Goal: Transaction & Acquisition: Obtain resource

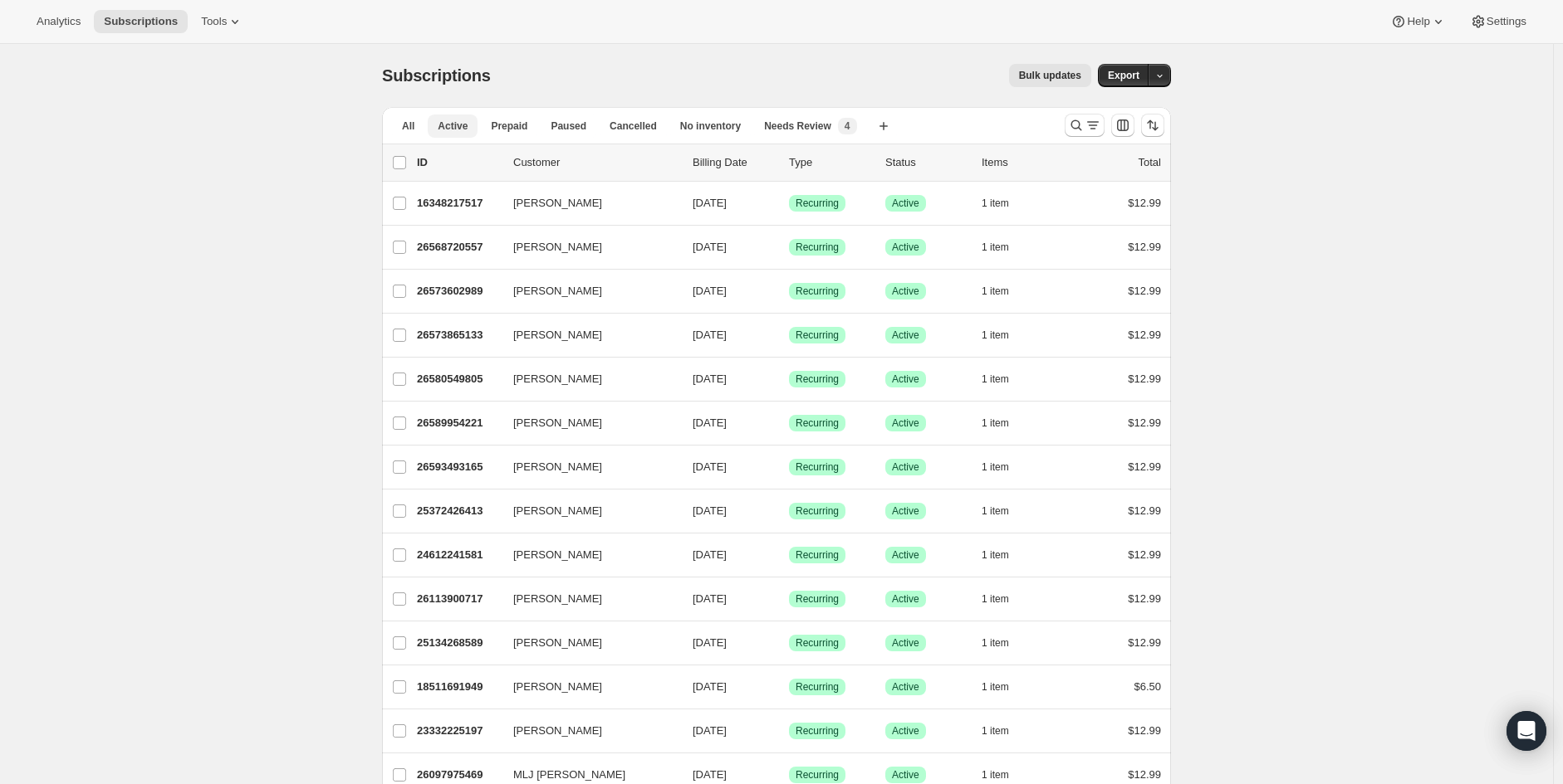
click at [457, 126] on span "Active" at bounding box center [452, 127] width 30 height 14
click at [1082, 127] on icon "Search and filter results" at bounding box center [1076, 125] width 11 height 11
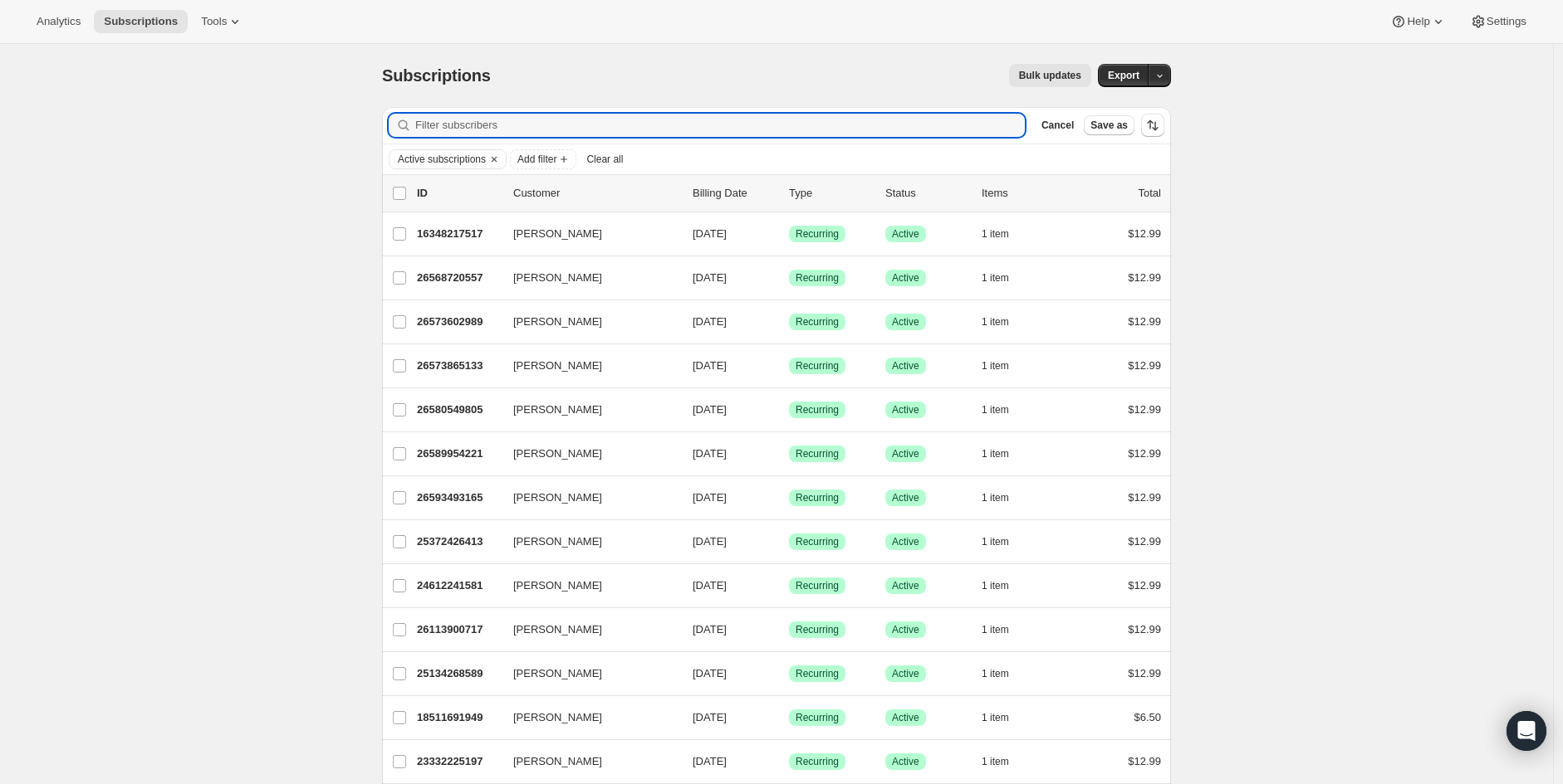
click at [501, 161] on icon "Clear" at bounding box center [494, 160] width 14 height 14
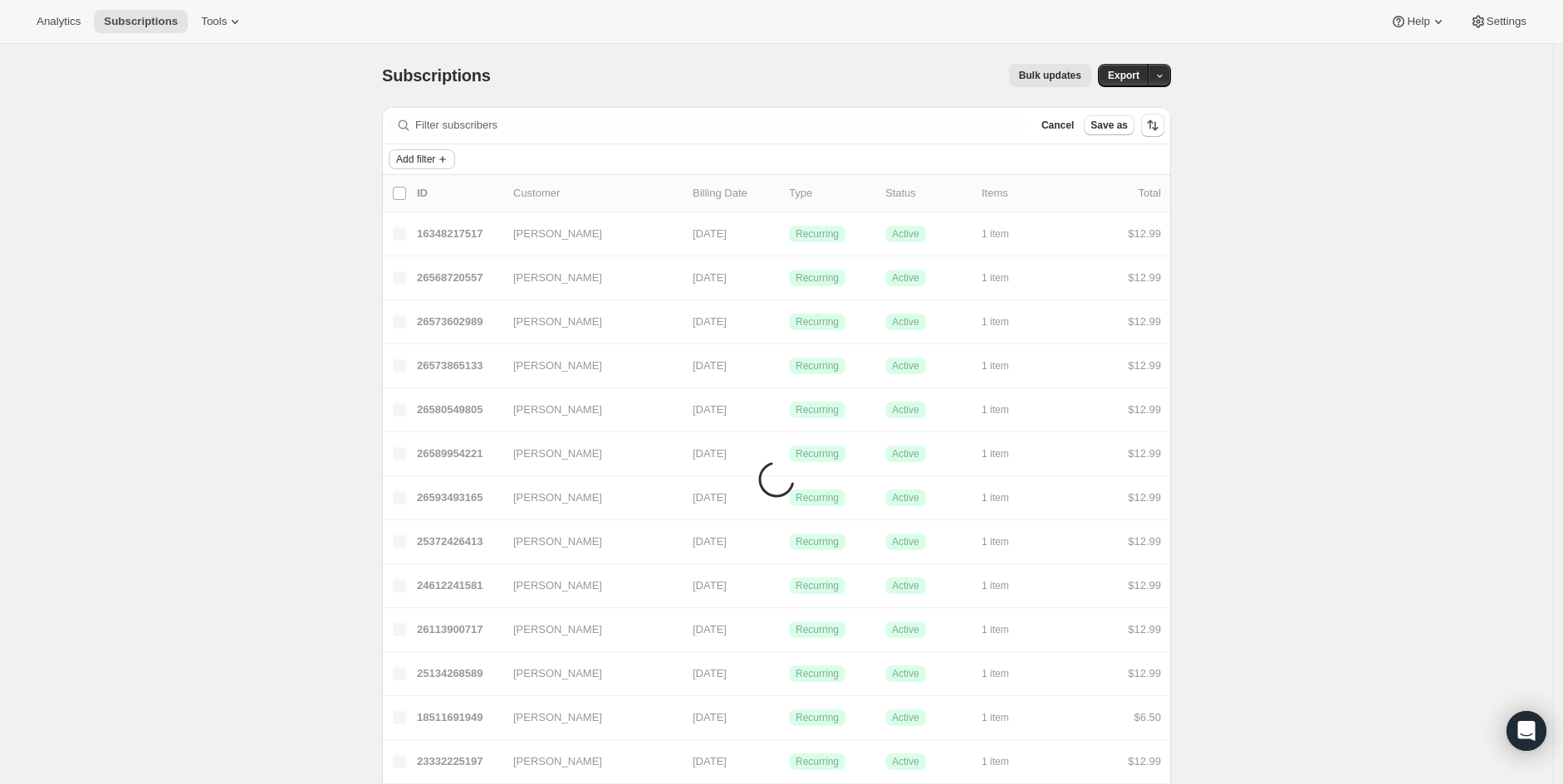
click at [425, 161] on span "Add filter" at bounding box center [415, 160] width 39 height 14
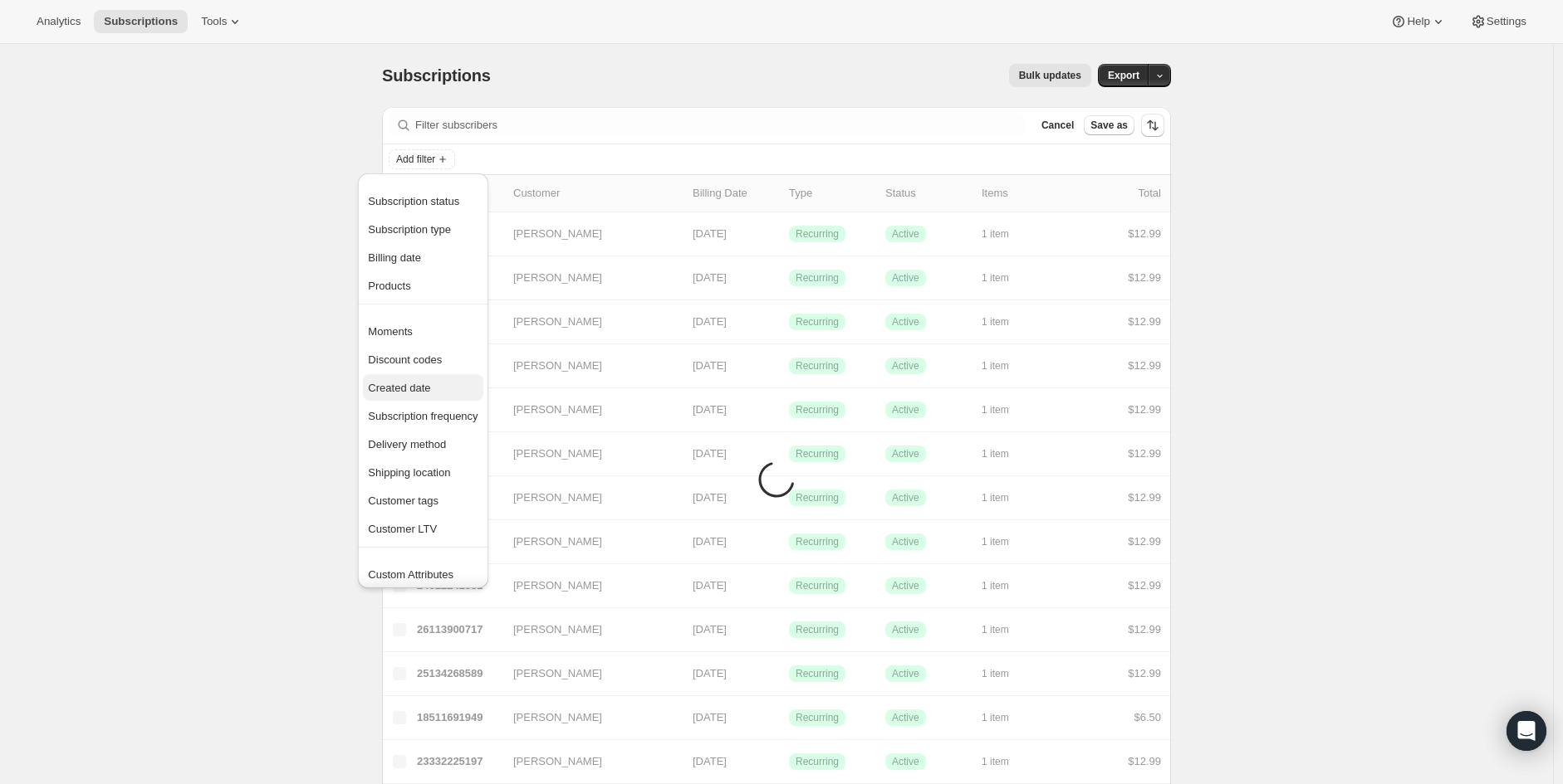
click at [409, 391] on span "Created date" at bounding box center [398, 388] width 62 height 13
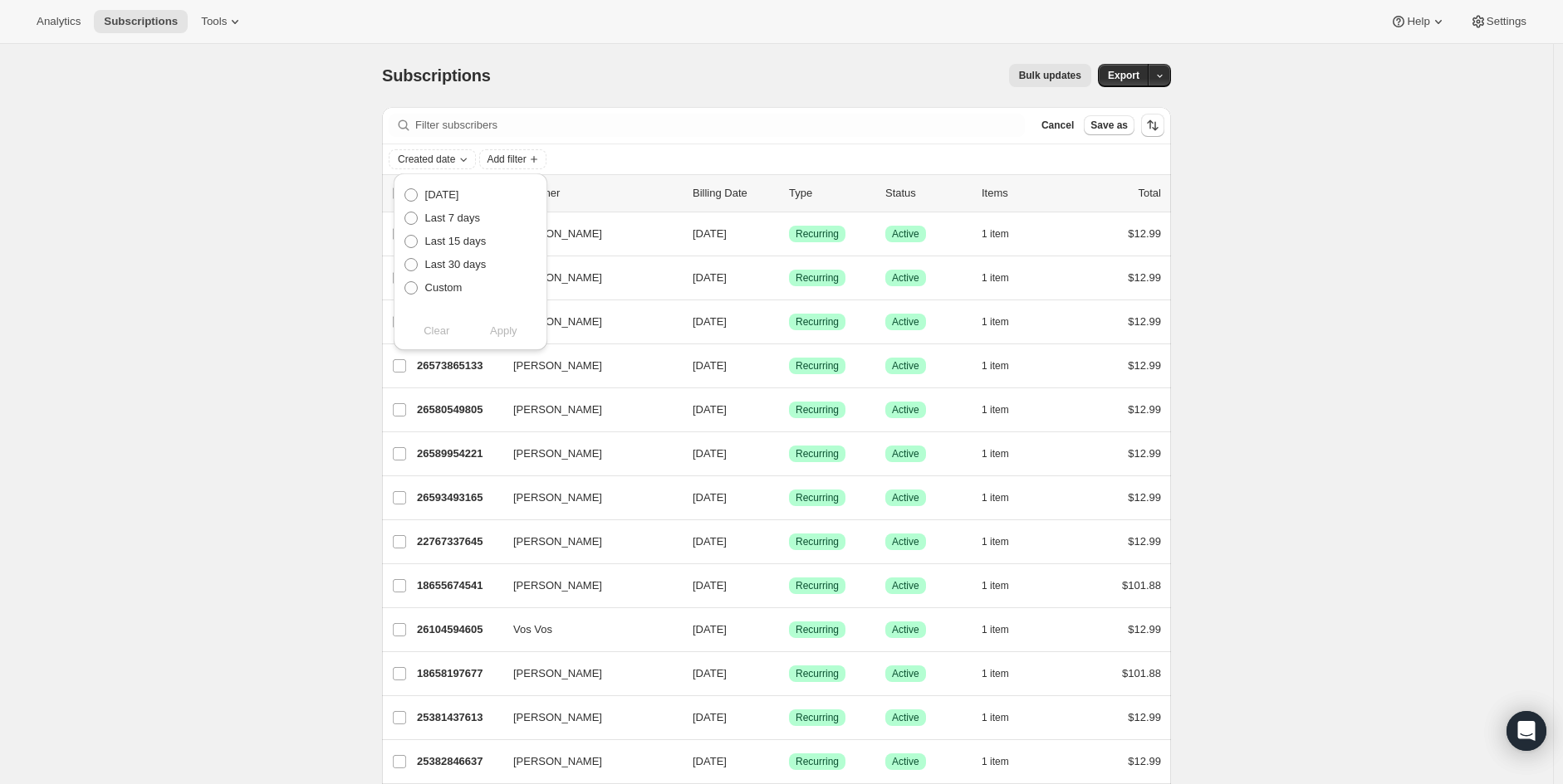
click at [435, 287] on span "Custom" at bounding box center [444, 287] width 38 height 13
click at [405, 282] on input "Custom" at bounding box center [404, 281] width 1 height 1
radio input "true"
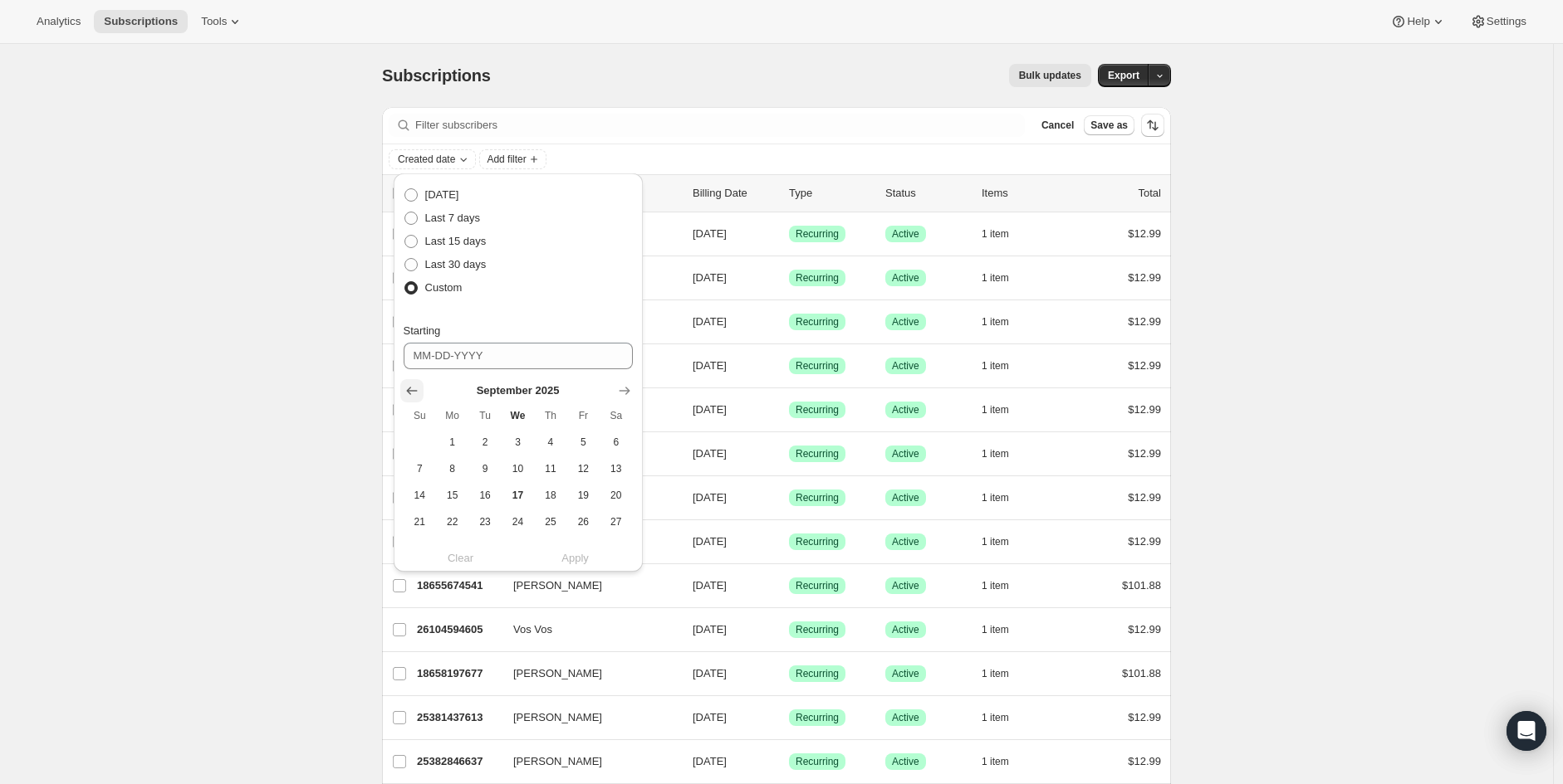
click at [418, 392] on icon "Show previous month, August 2025" at bounding box center [411, 391] width 16 height 16
click at [556, 493] on span "14" at bounding box center [550, 496] width 19 height 14
type input "08-14-2025"
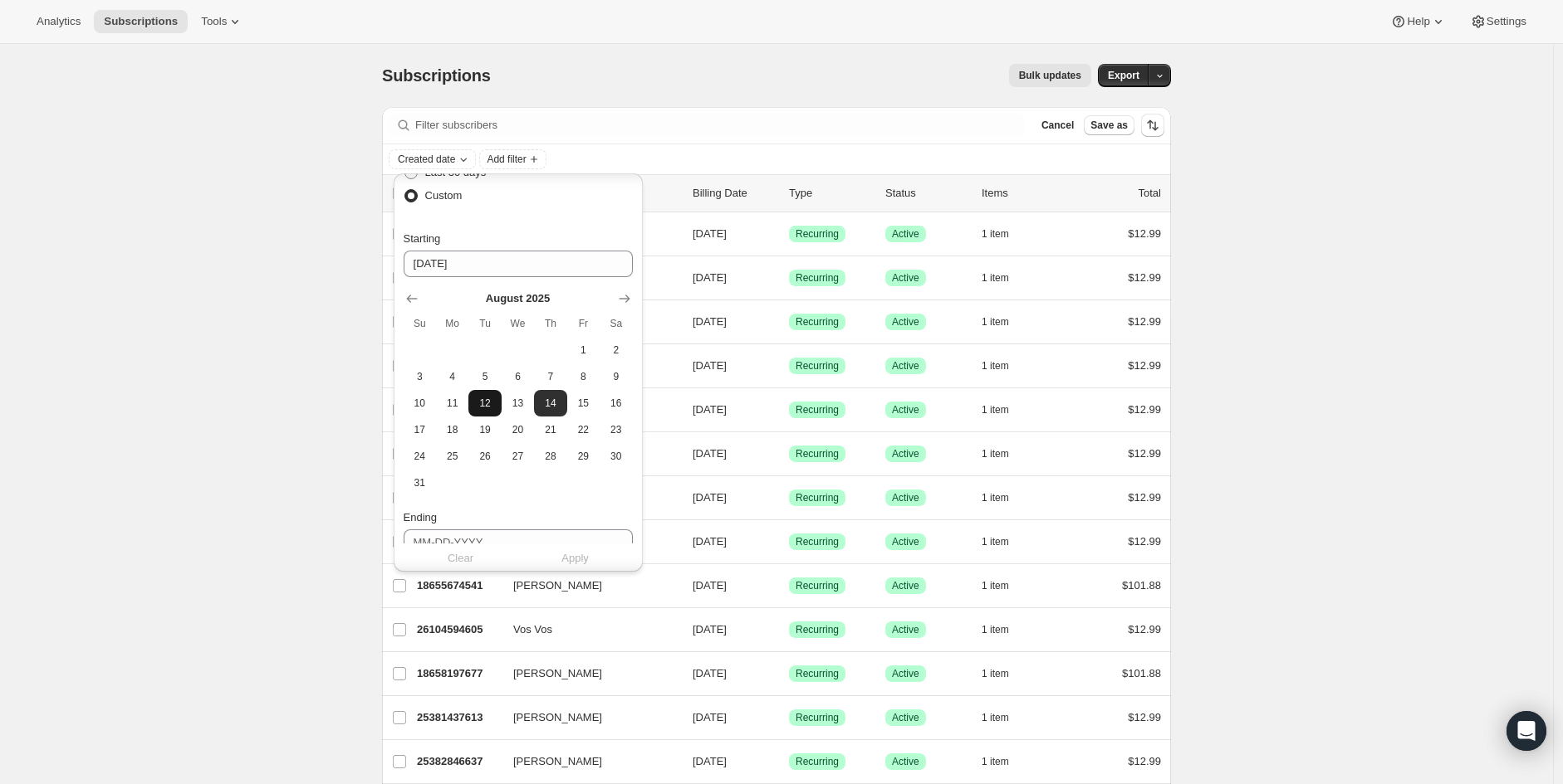
scroll to position [276, 0]
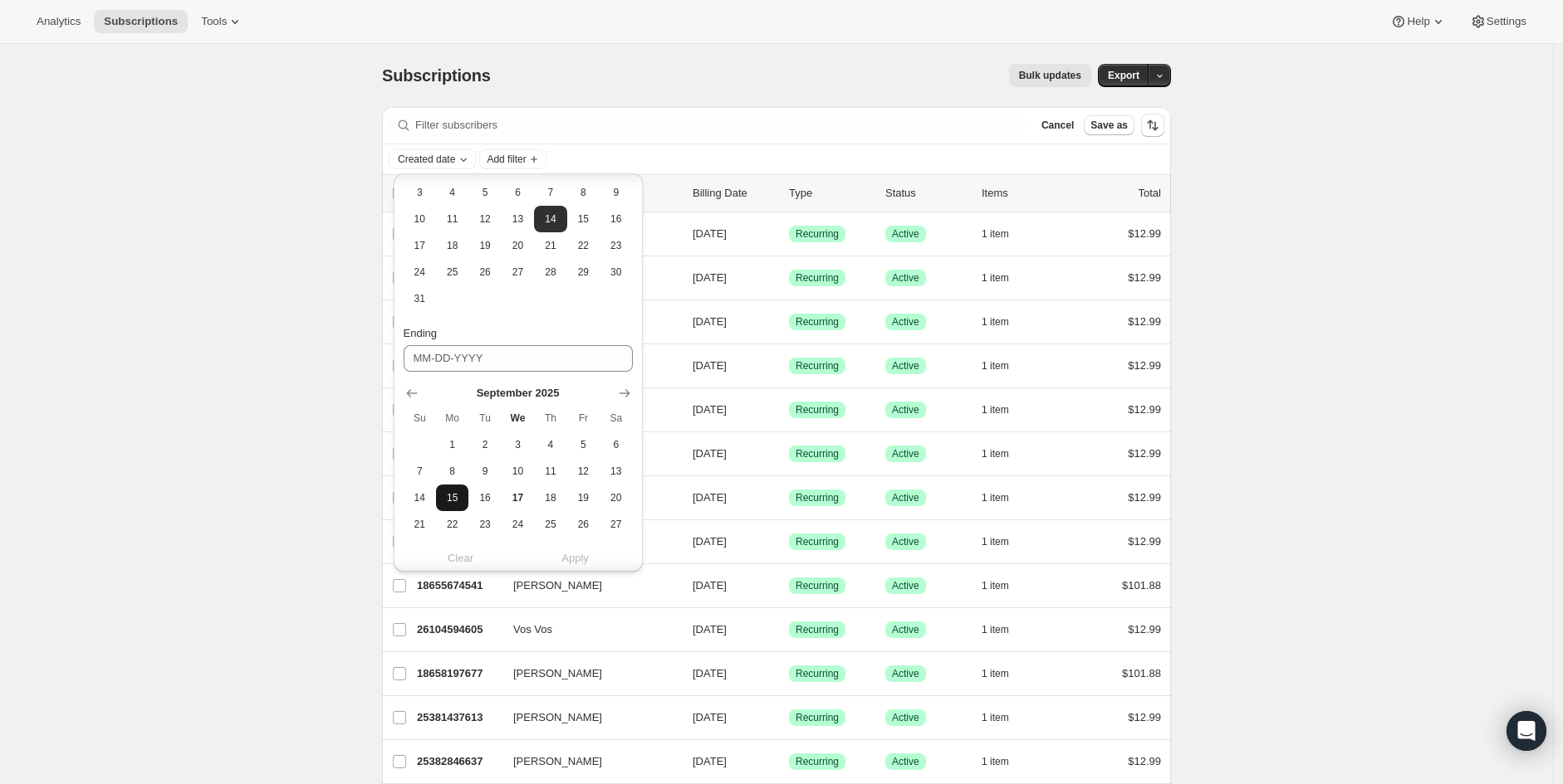
click at [459, 503] on span "15" at bounding box center [453, 498] width 19 height 14
type input "09-15-2025"
click at [569, 560] on span "Apply" at bounding box center [575, 558] width 27 height 16
click at [578, 563] on span "Apply" at bounding box center [575, 558] width 27 height 16
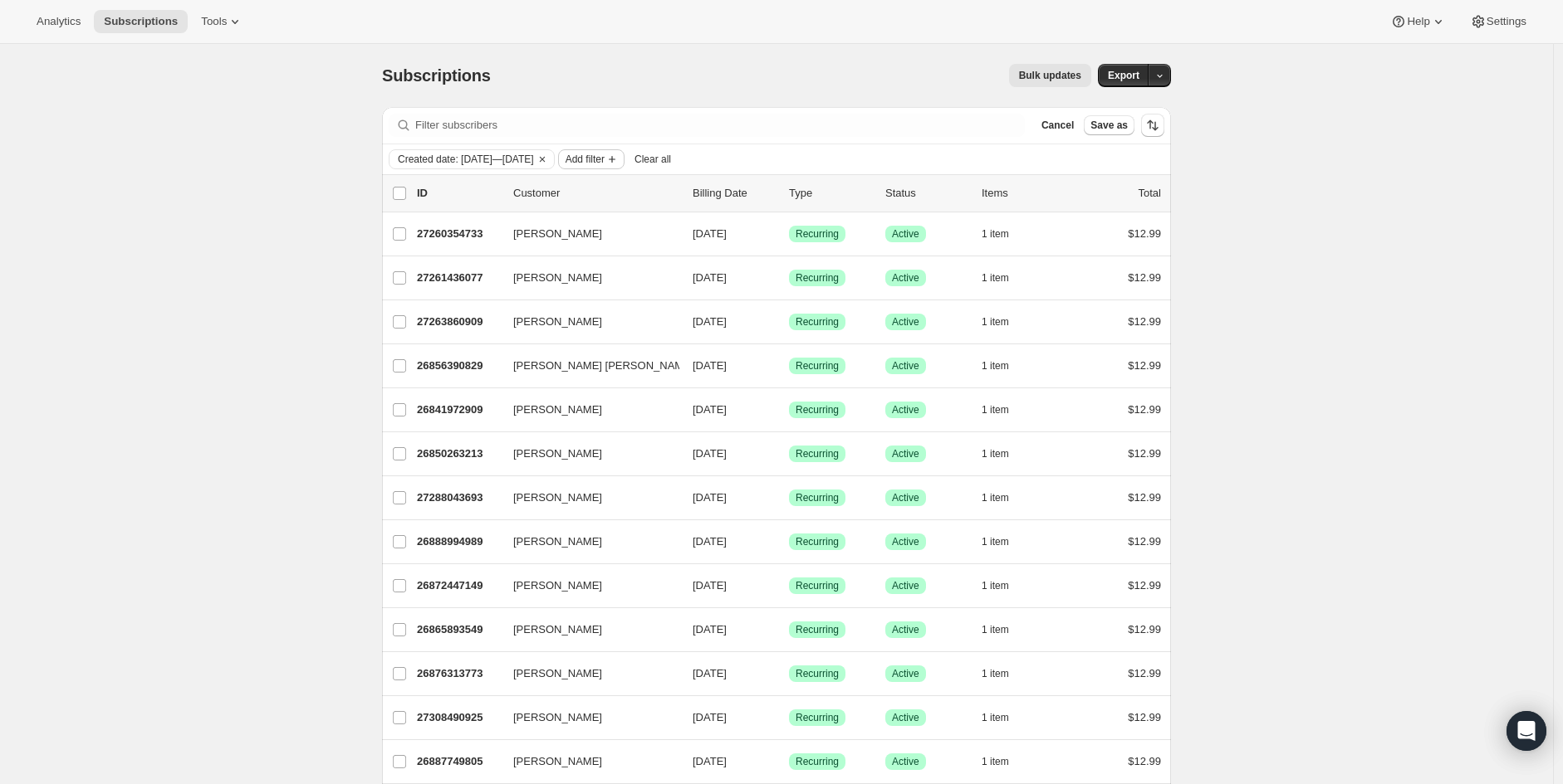
click at [605, 164] on span "Add filter" at bounding box center [585, 160] width 39 height 14
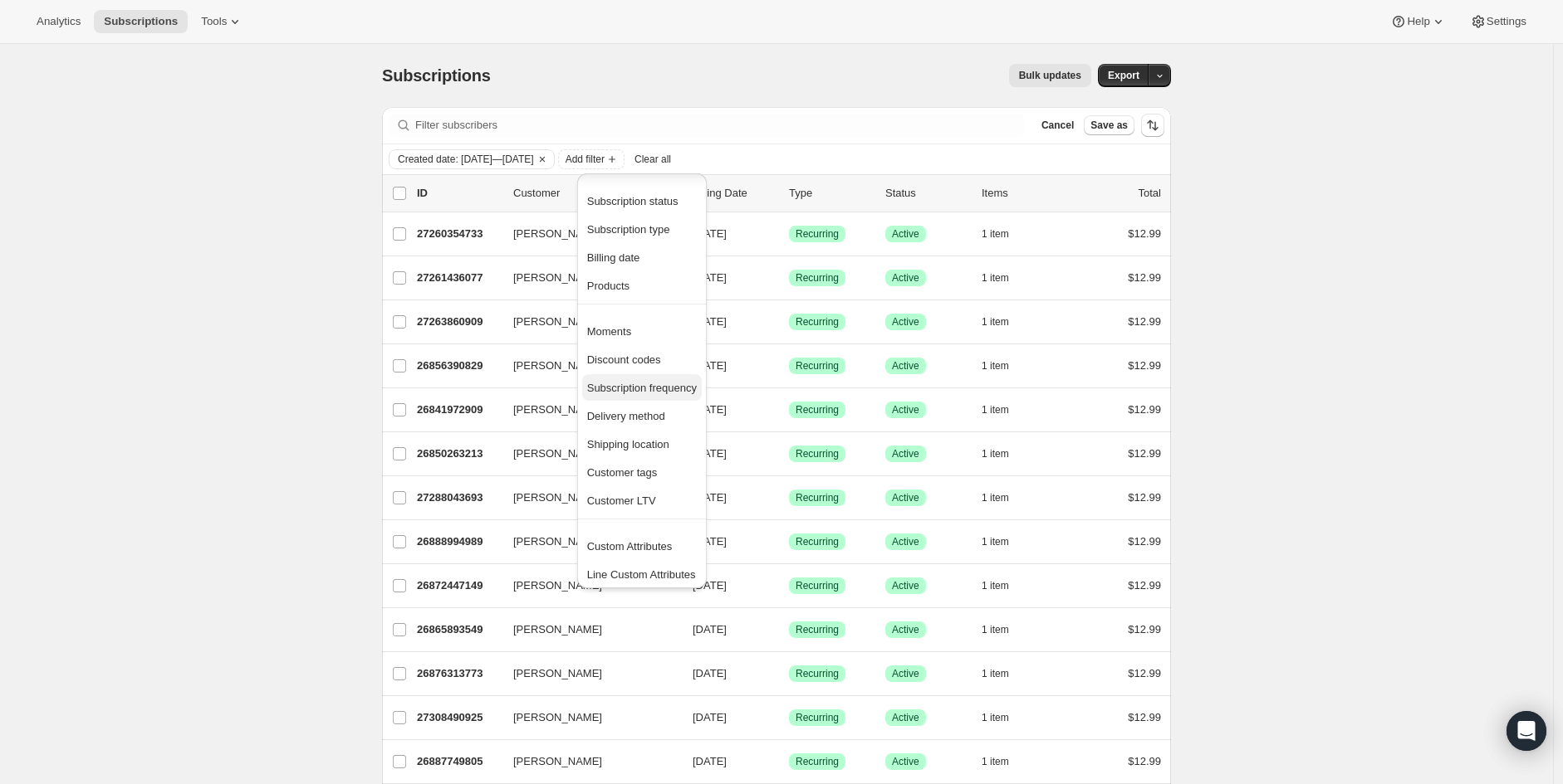
scroll to position [4, 0]
click at [620, 287] on span "Products" at bounding box center [608, 281] width 43 height 13
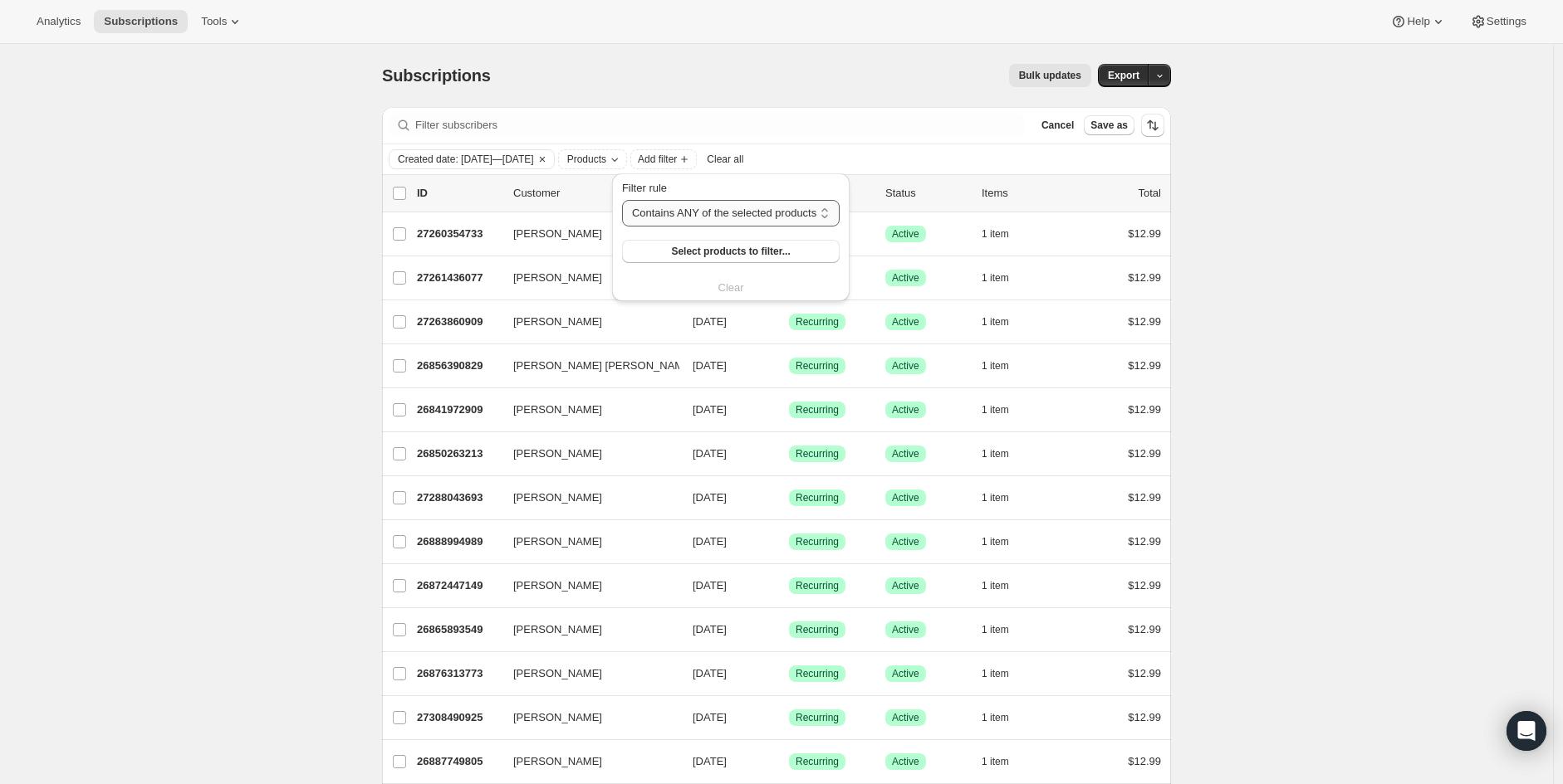
click at [709, 224] on select "Contains ANY of the selected products Contains ALL of the selected products Con…" at bounding box center [730, 213] width 218 height 26
select select "only"
click at [622, 200] on select "Contains ANY of the selected products Contains ALL of the selected products Con…" at bounding box center [730, 213] width 218 height 26
click at [707, 258] on button "Select products to filter..." at bounding box center [734, 251] width 225 height 23
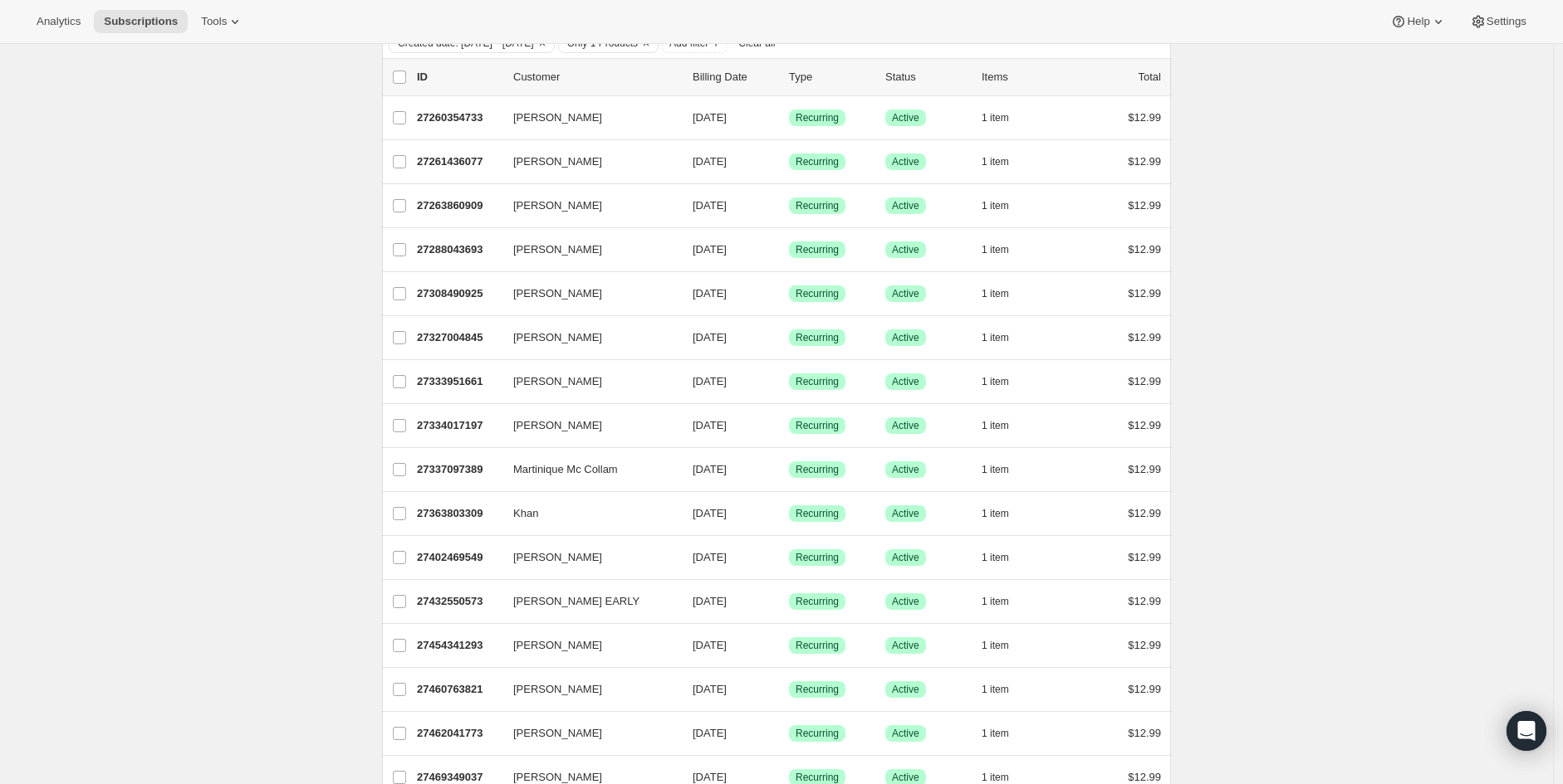
scroll to position [0, 0]
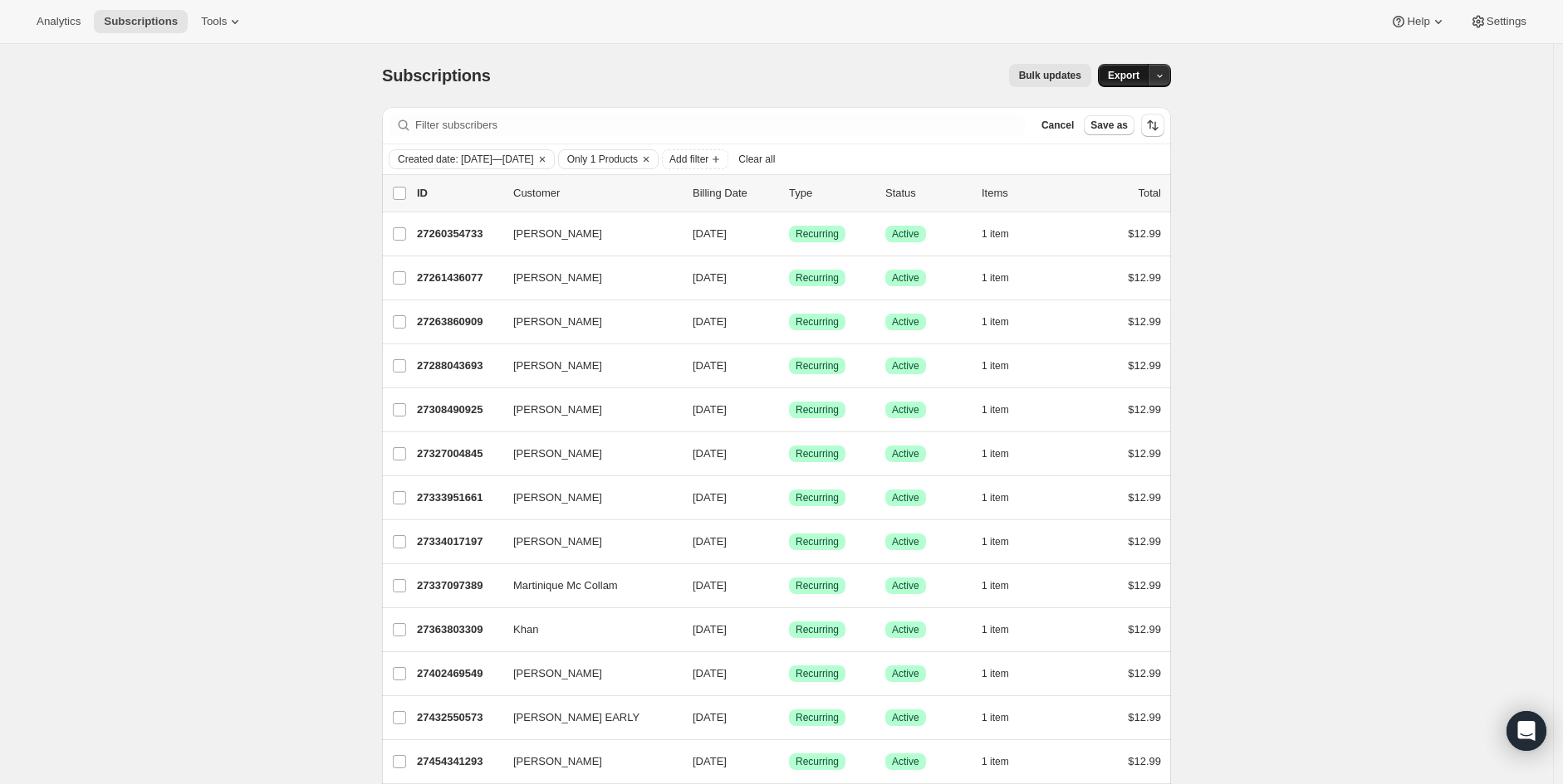
click at [1123, 79] on span "Export" at bounding box center [1123, 75] width 32 height 14
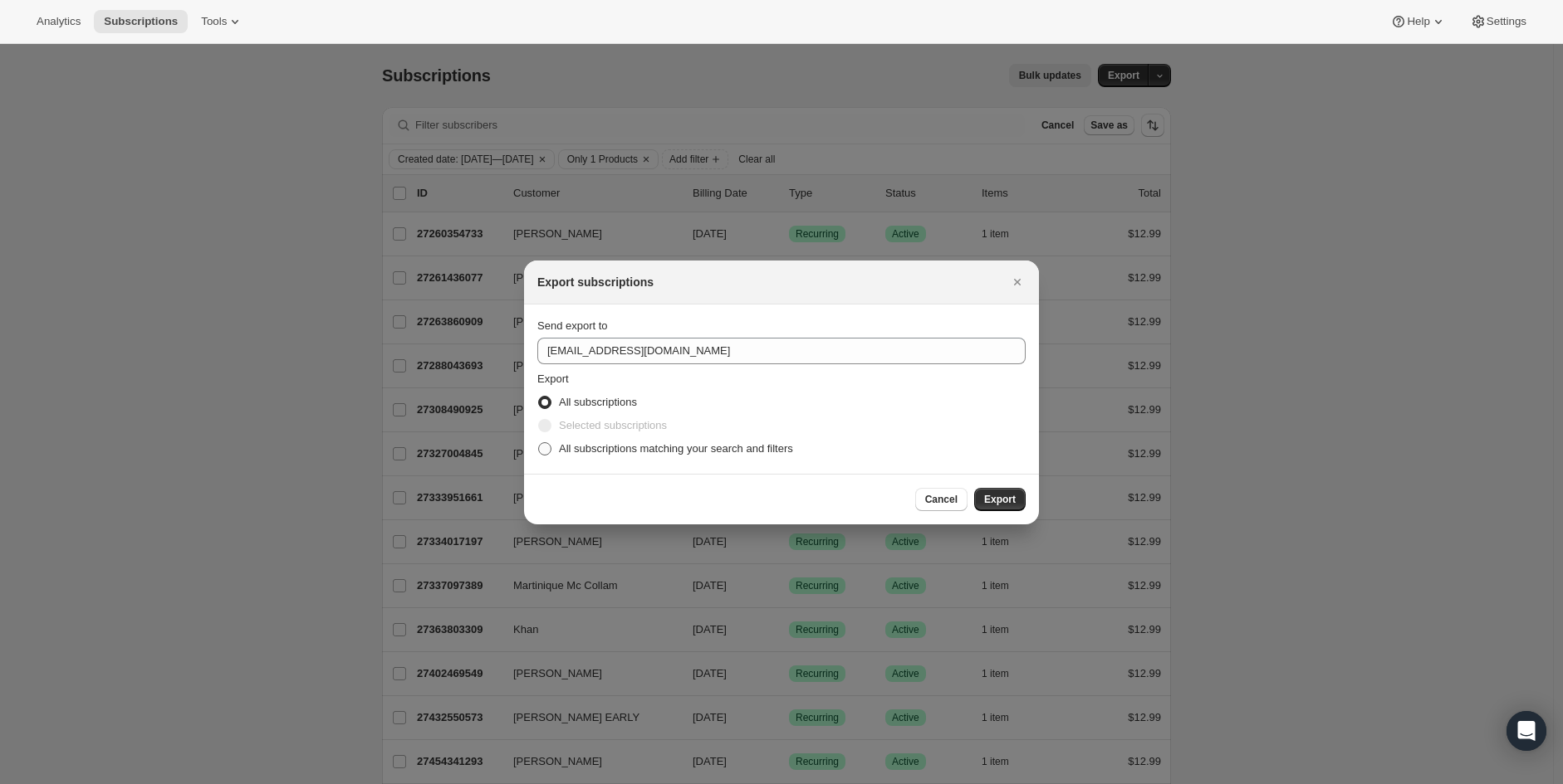
click at [694, 451] on span "All subscriptions matching your search and filters" at bounding box center [676, 449] width 234 height 13
click at [539, 443] on input "All subscriptions matching your search and filters" at bounding box center [538, 443] width 1 height 1
radio input "true"
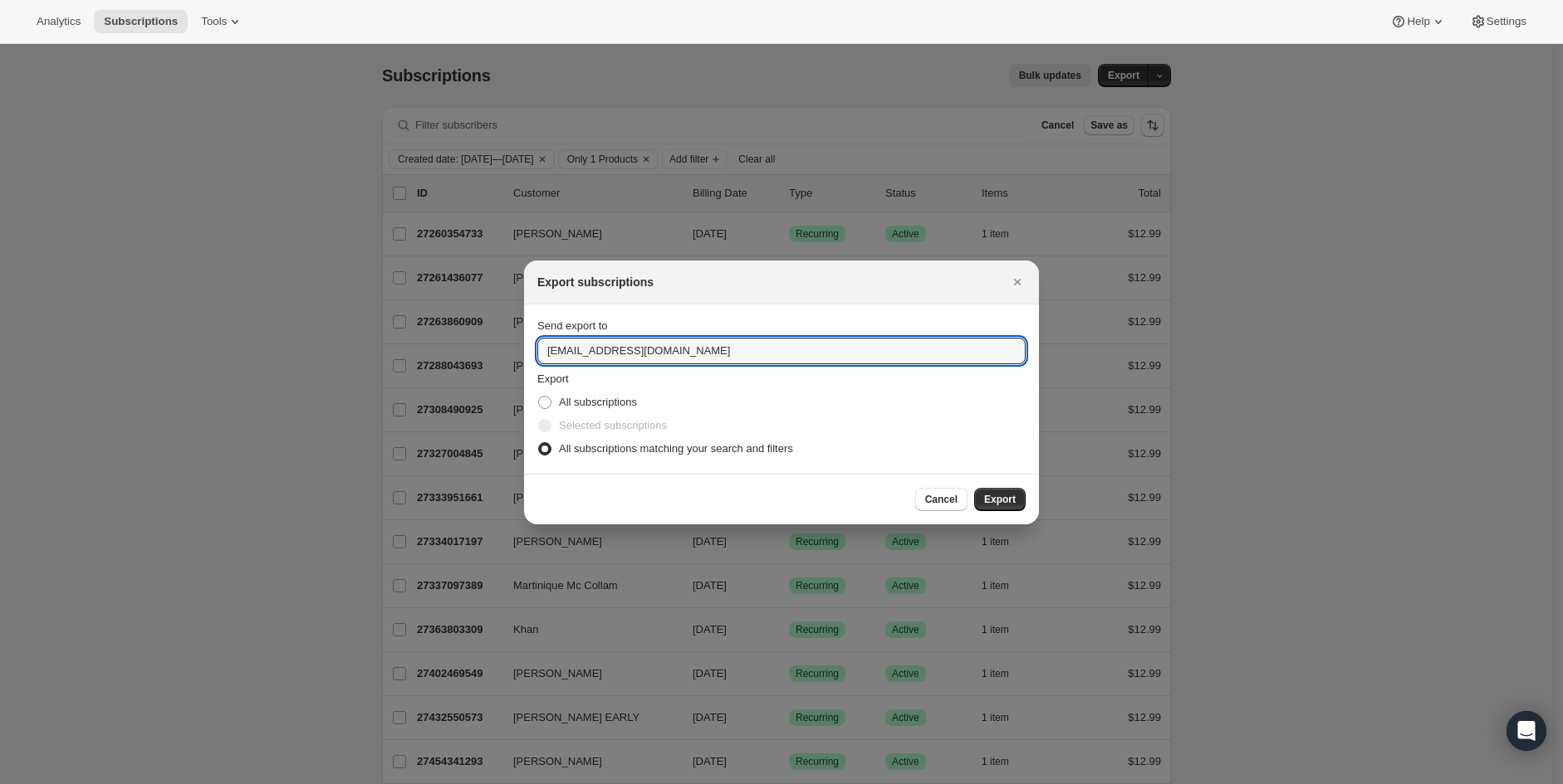
drag, startPoint x: 606, startPoint y: 350, endPoint x: 455, endPoint y: 350, distance: 151.0
paste input "wing.jaysoncalis@gmail"
type input "wing.jaysoncalis@gmail.com"
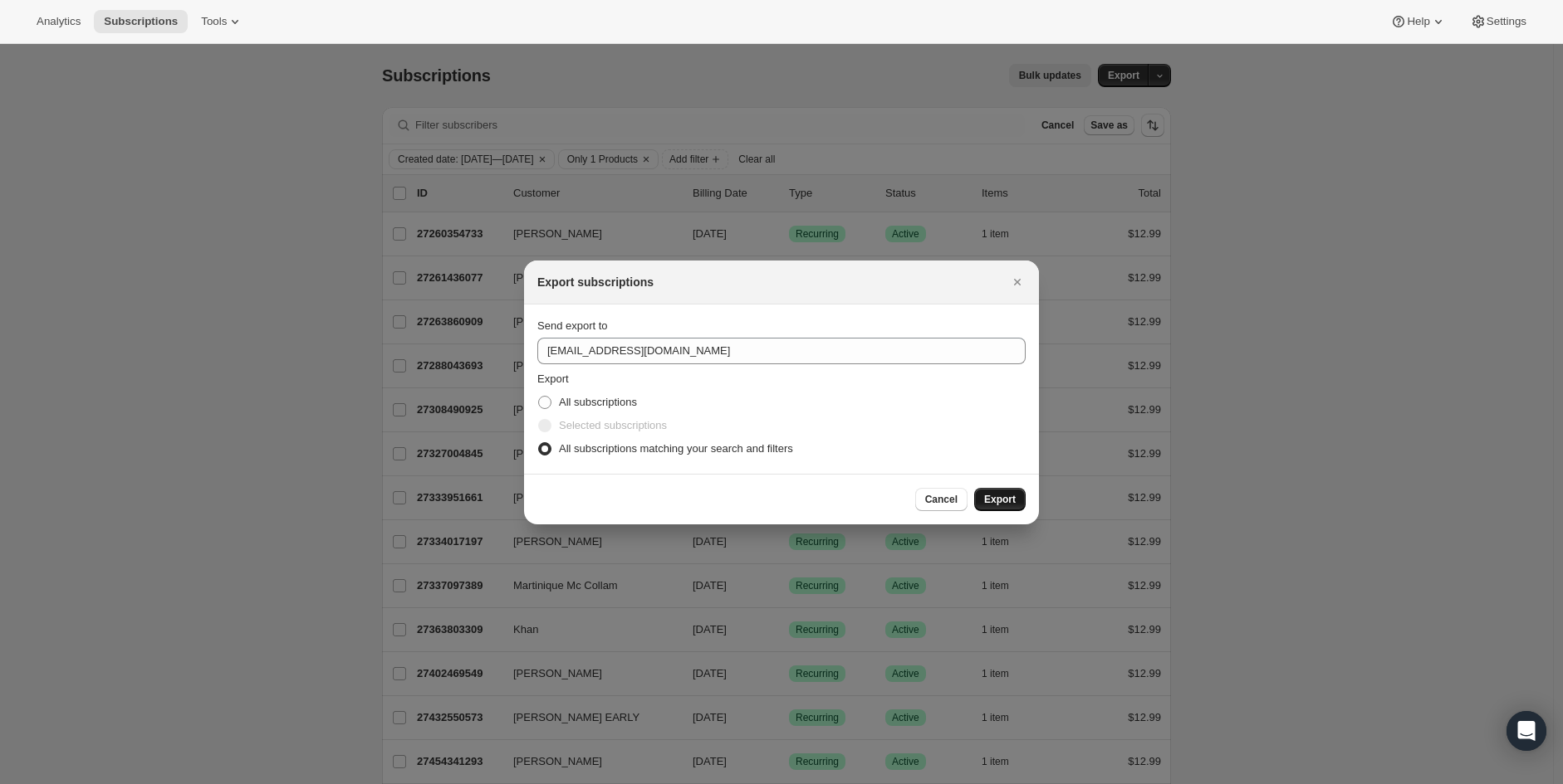
click at [989, 500] on span "Export" at bounding box center [999, 500] width 32 height 14
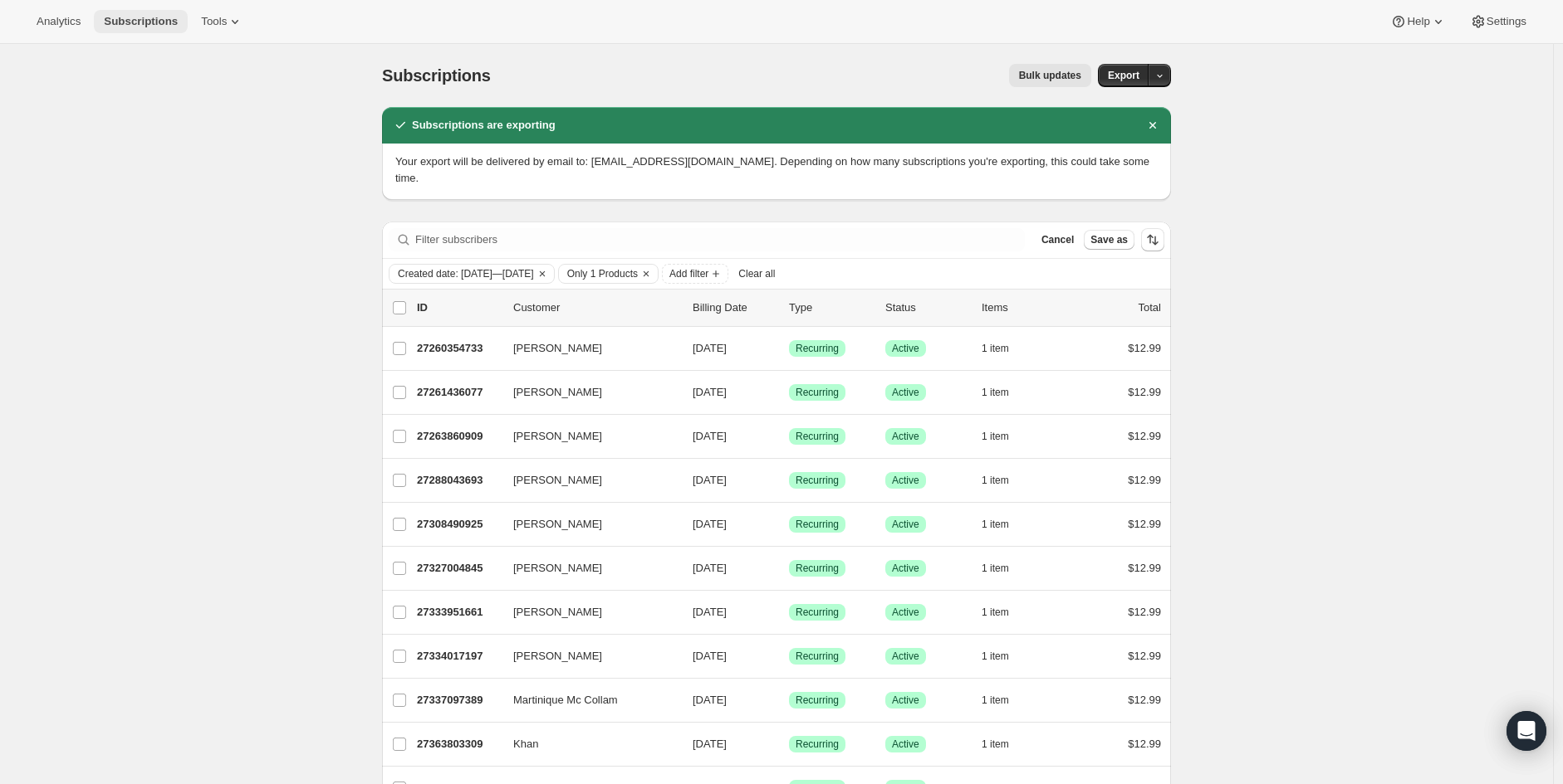
click at [137, 23] on span "Subscriptions" at bounding box center [140, 21] width 74 height 14
click at [1072, 233] on span "Cancel" at bounding box center [1056, 240] width 32 height 14
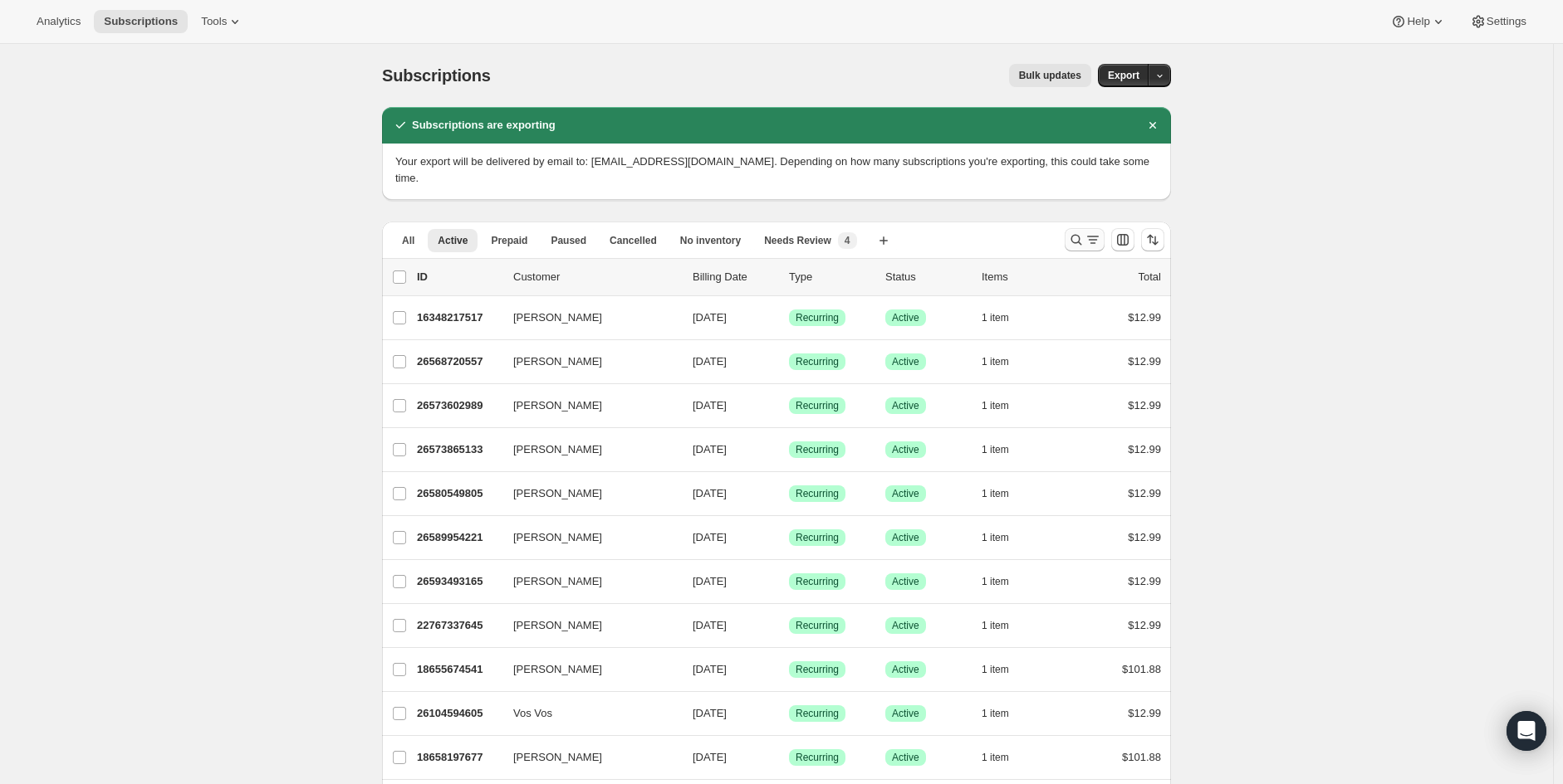
click at [1083, 232] on icon "Search and filter results" at bounding box center [1076, 240] width 16 height 16
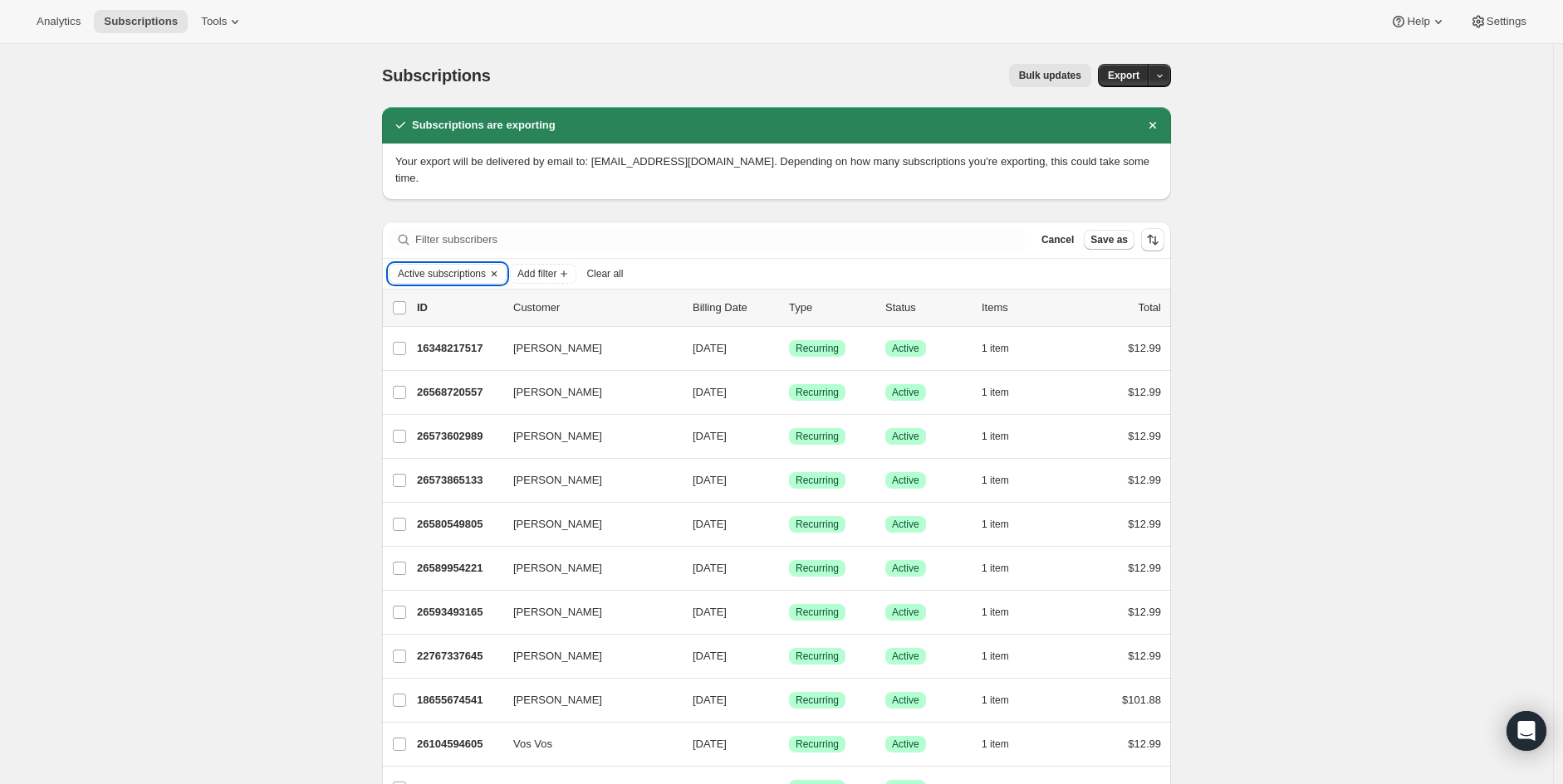
drag, startPoint x: 427, startPoint y: 249, endPoint x: 487, endPoint y: 253, distance: 60.1
click at [486, 267] on span "Active subscriptions" at bounding box center [441, 274] width 88 height 14
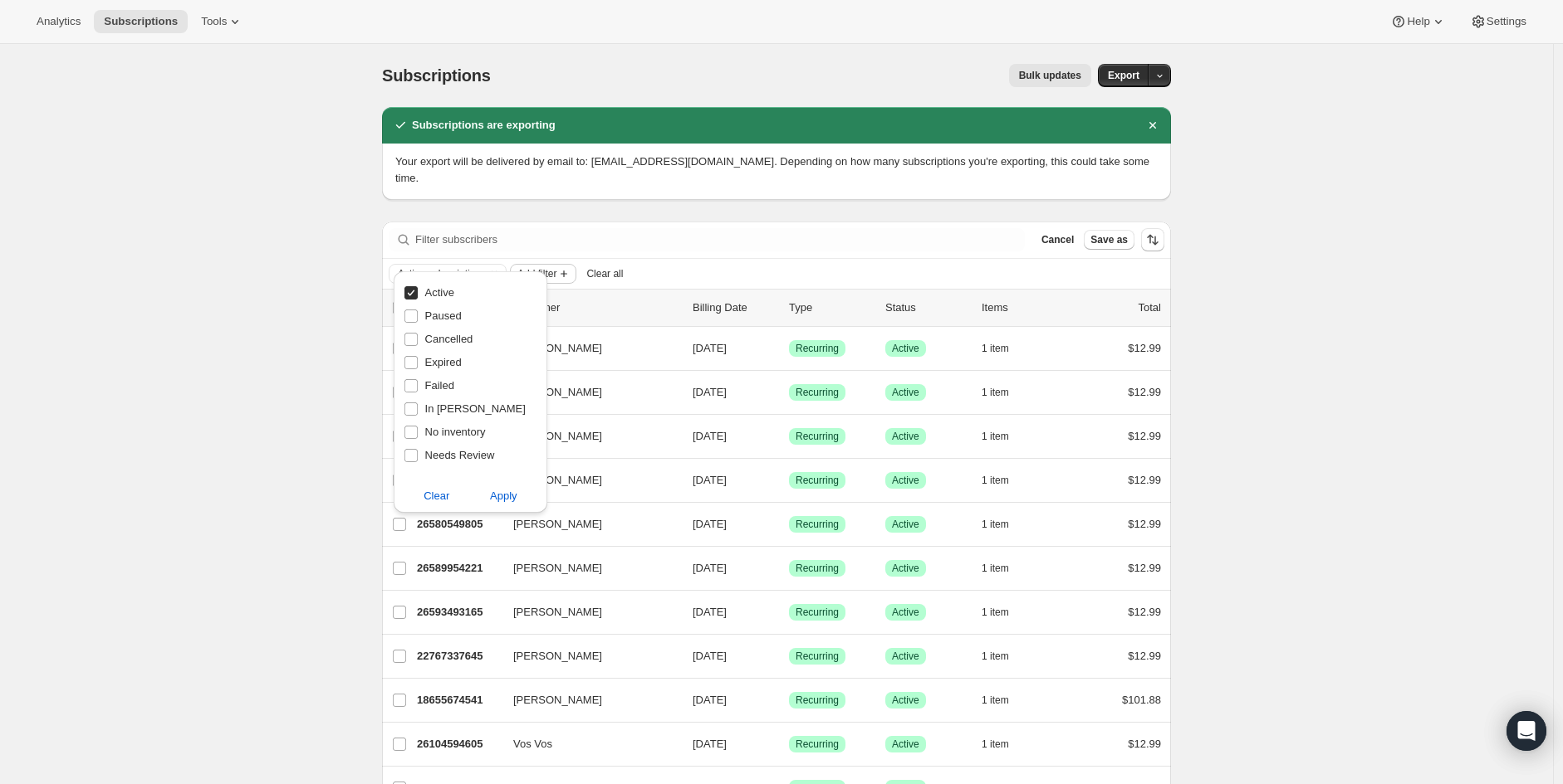
click at [544, 267] on span "Add filter" at bounding box center [537, 274] width 39 height 14
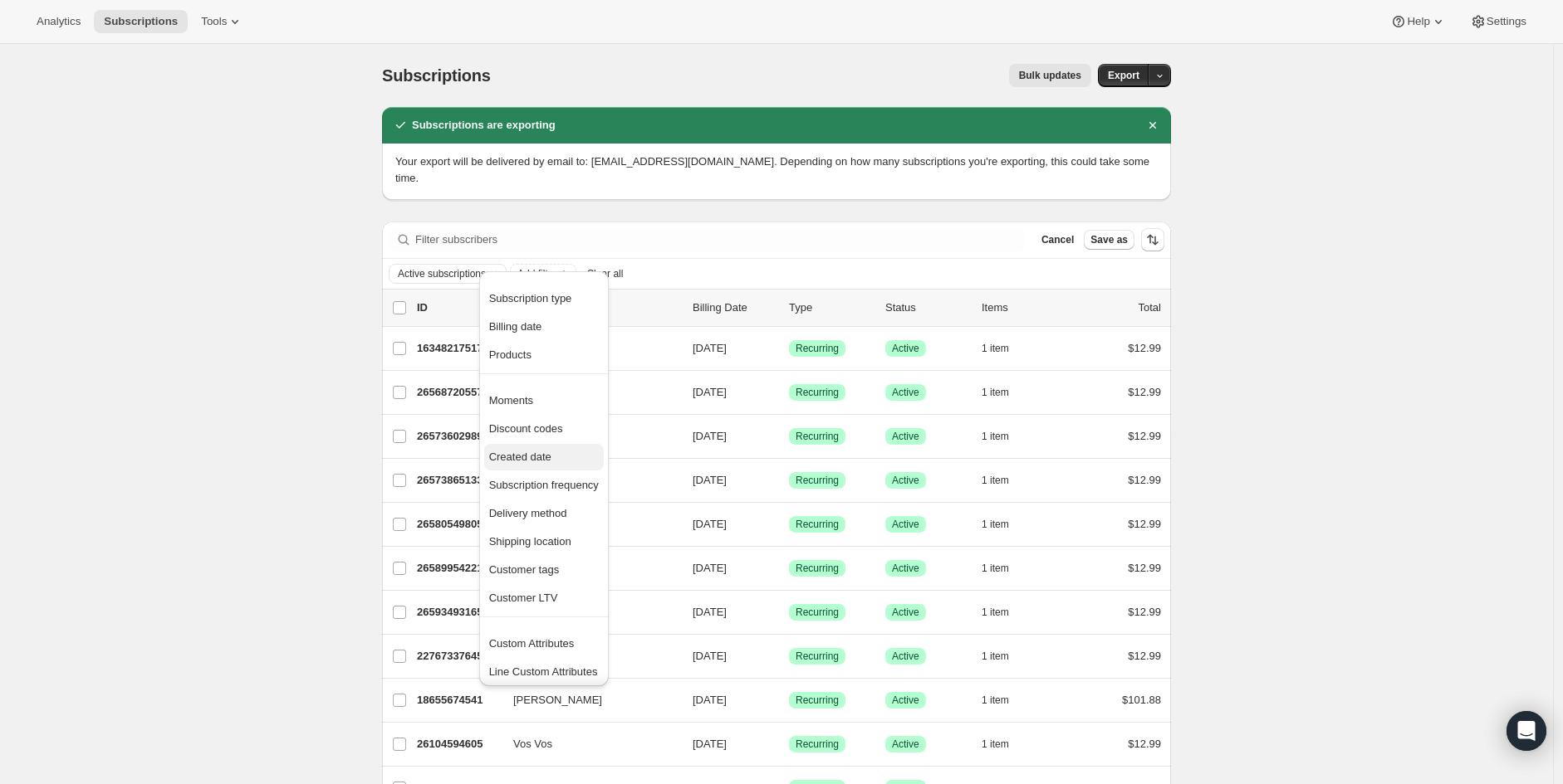
click at [546, 461] on span "Created date" at bounding box center [520, 456] width 62 height 13
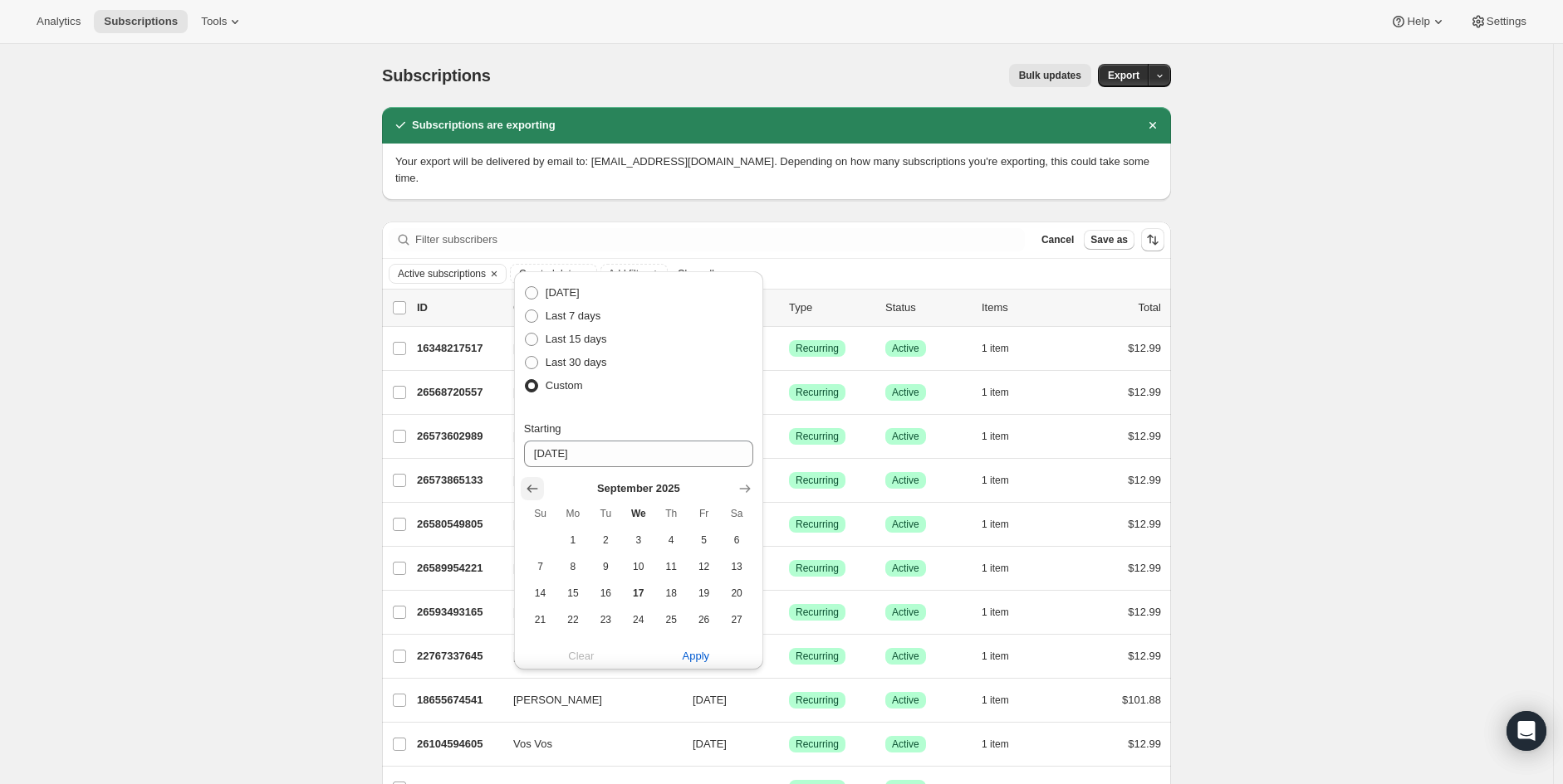
click at [529, 484] on icon "Show previous month, August 2025" at bounding box center [532, 488] width 16 height 16
click at [529, 484] on icon "Show previous month, June 2025" at bounding box center [532, 488] width 16 height 16
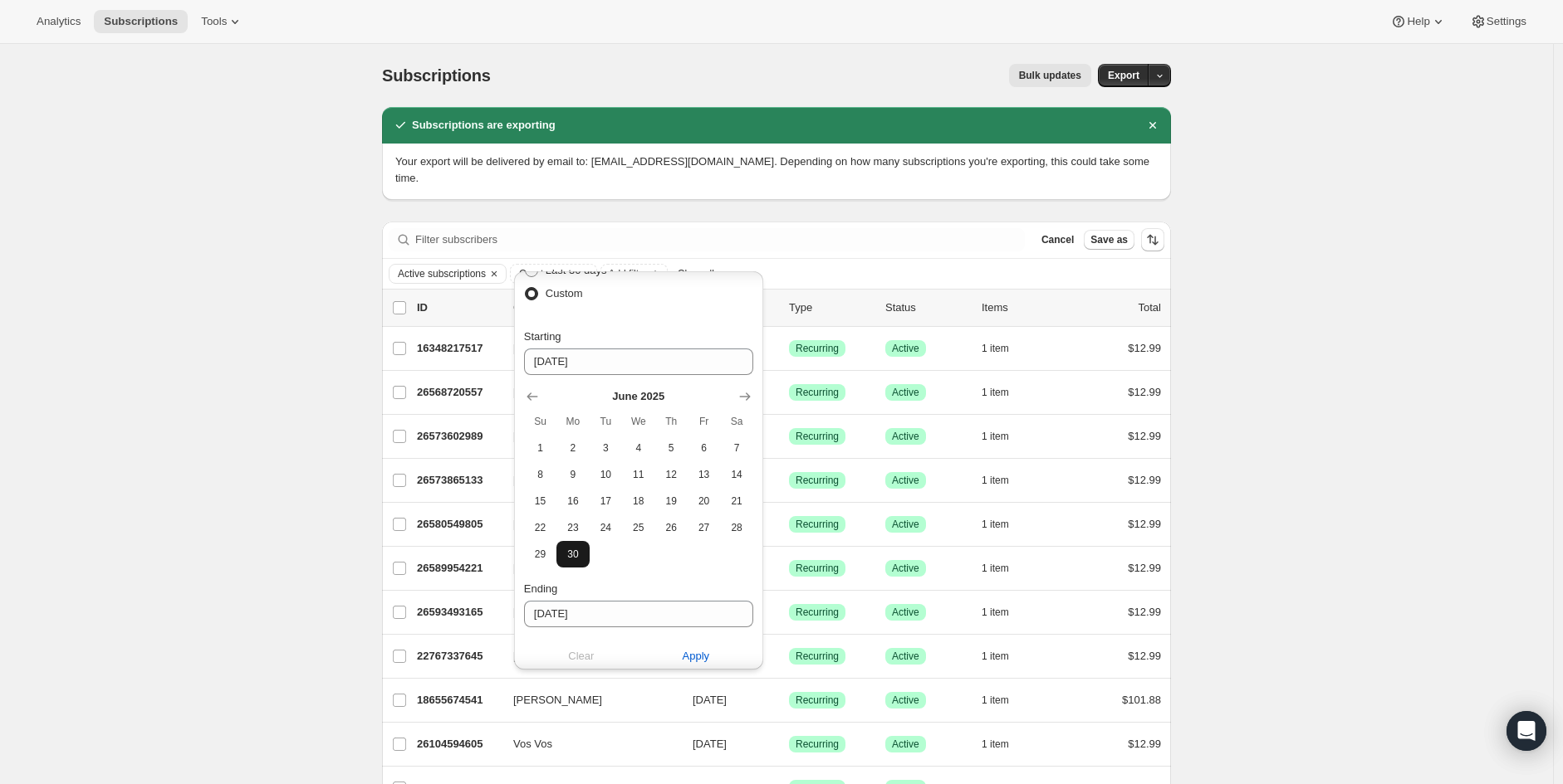
click at [574, 558] on span "30" at bounding box center [573, 555] width 19 height 14
type input "06-30-2025"
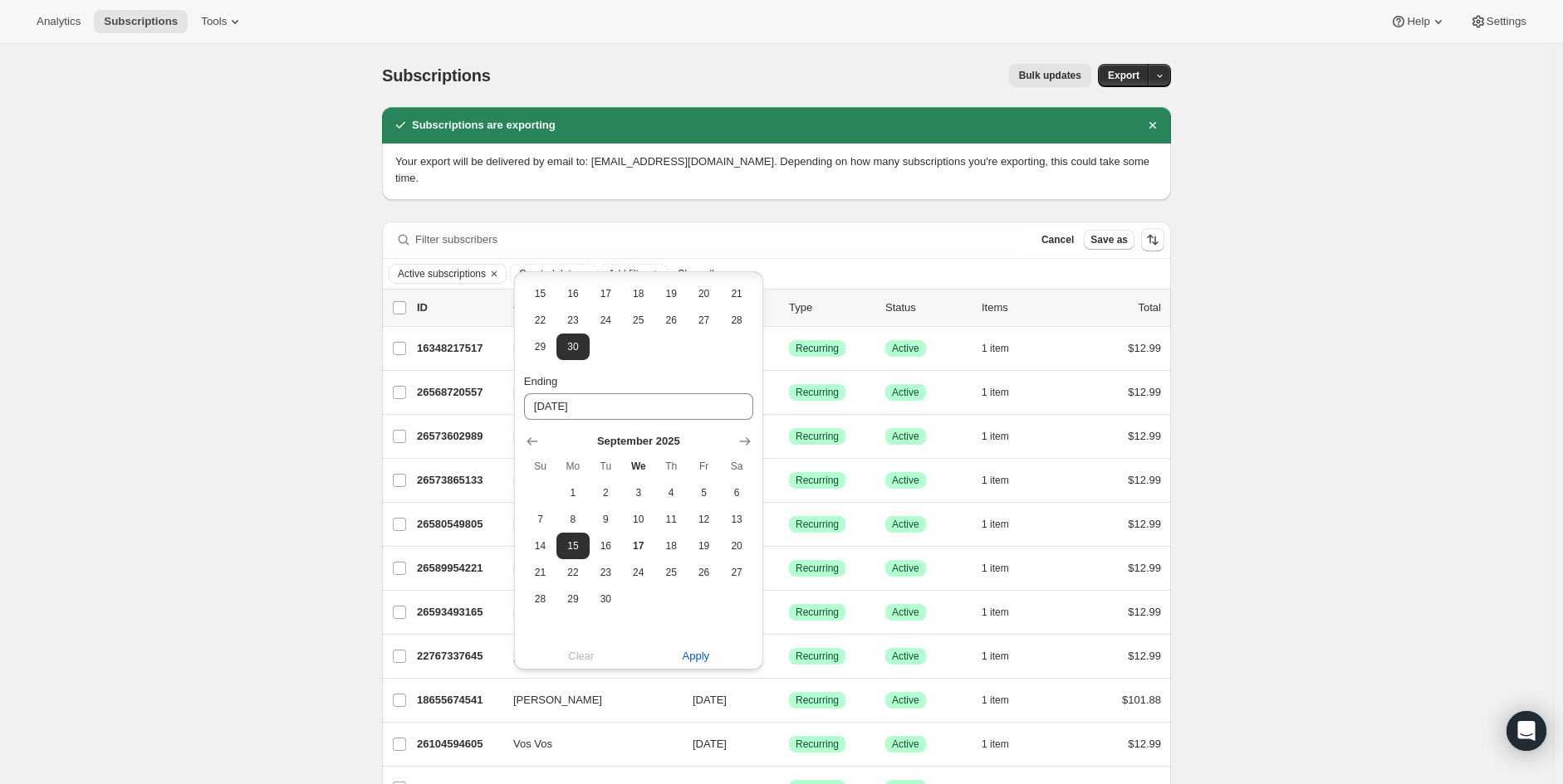
scroll to position [305, 0]
click at [534, 436] on icon "Show previous month, August 2025" at bounding box center [532, 436] width 16 height 16
click at [533, 436] on icon "Show previous month, August 2025" at bounding box center [532, 436] width 16 height 16
click at [533, 436] on icon "Show previous month, June 2025" at bounding box center [532, 436] width 16 height 16
click at [746, 436] on icon "Show next month, July 2025" at bounding box center [744, 436] width 16 height 16
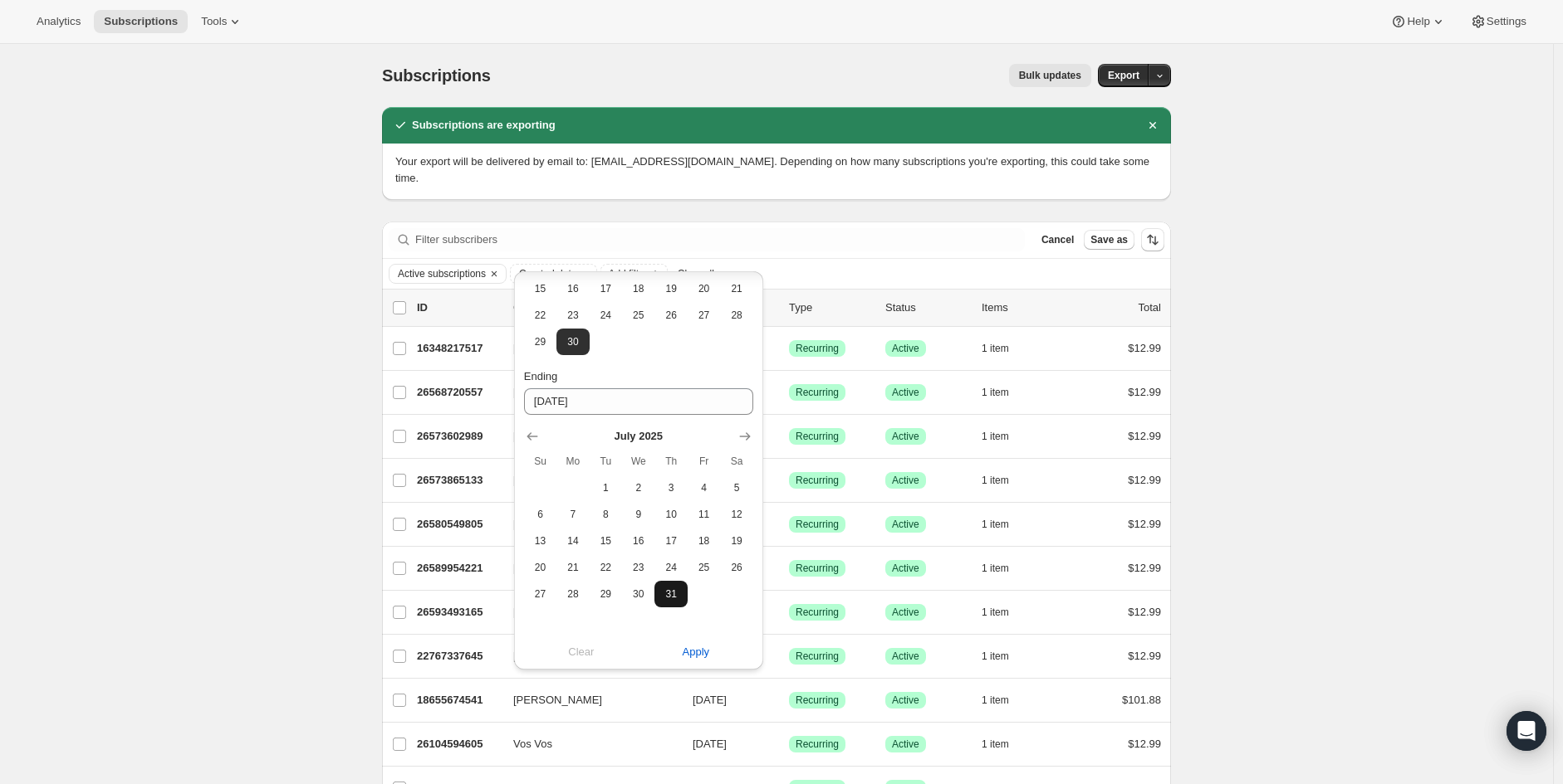
click at [673, 595] on span "31" at bounding box center [670, 595] width 19 height 14
type input "07-31-2025"
click at [706, 653] on span "Apply" at bounding box center [696, 652] width 27 height 16
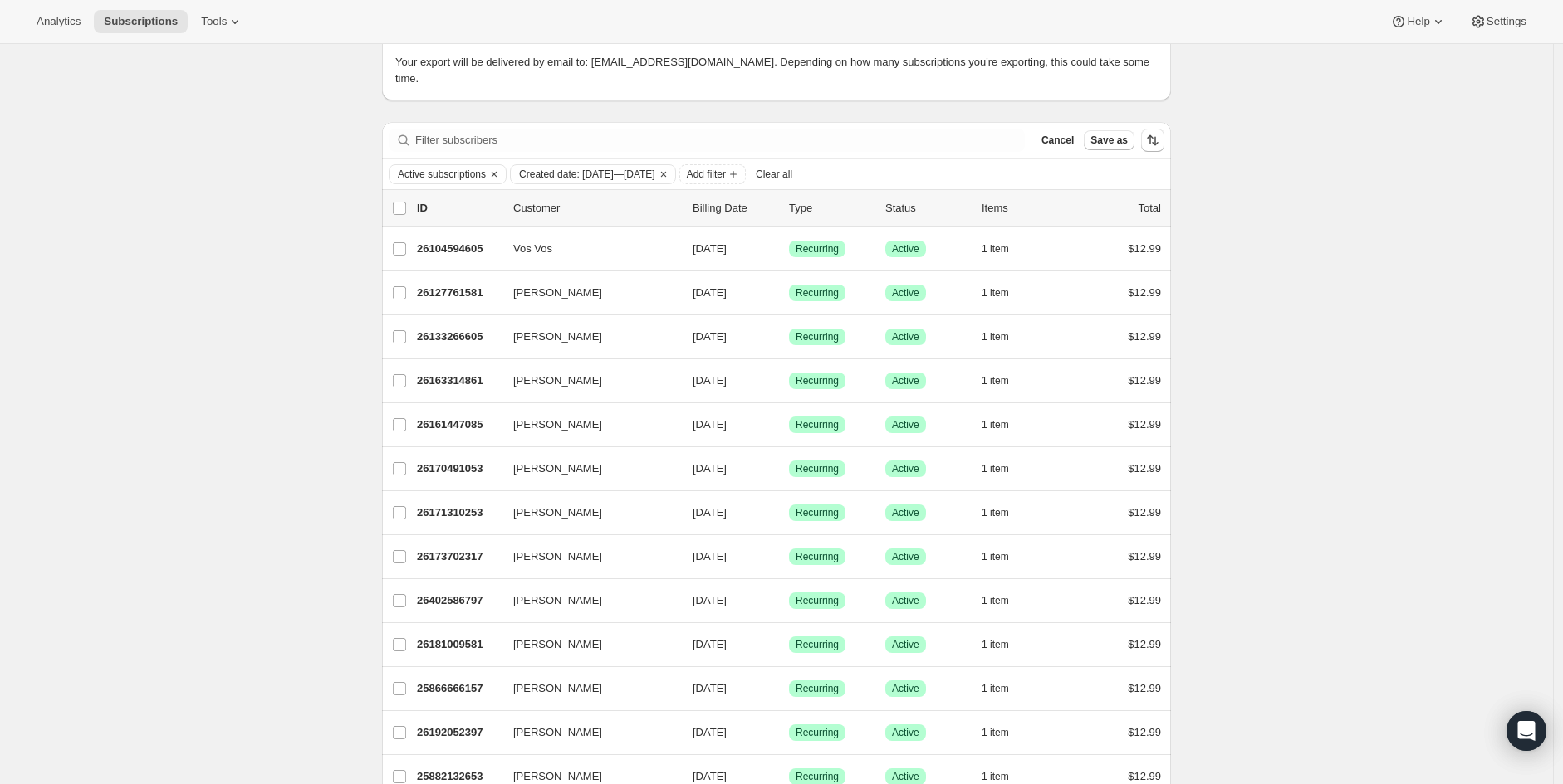
scroll to position [0, 0]
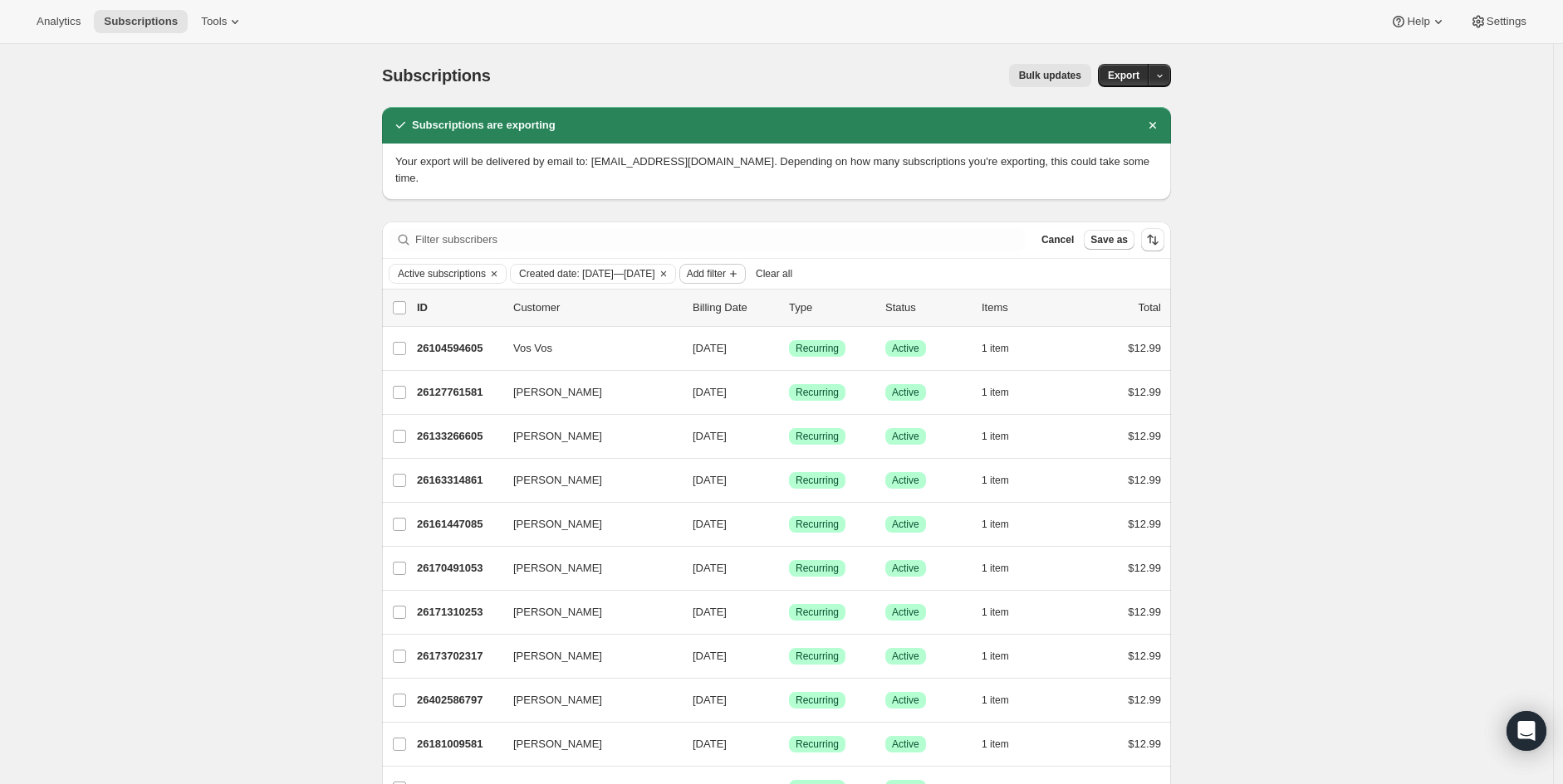
click at [725, 267] on span "Add filter" at bounding box center [706, 274] width 39 height 14
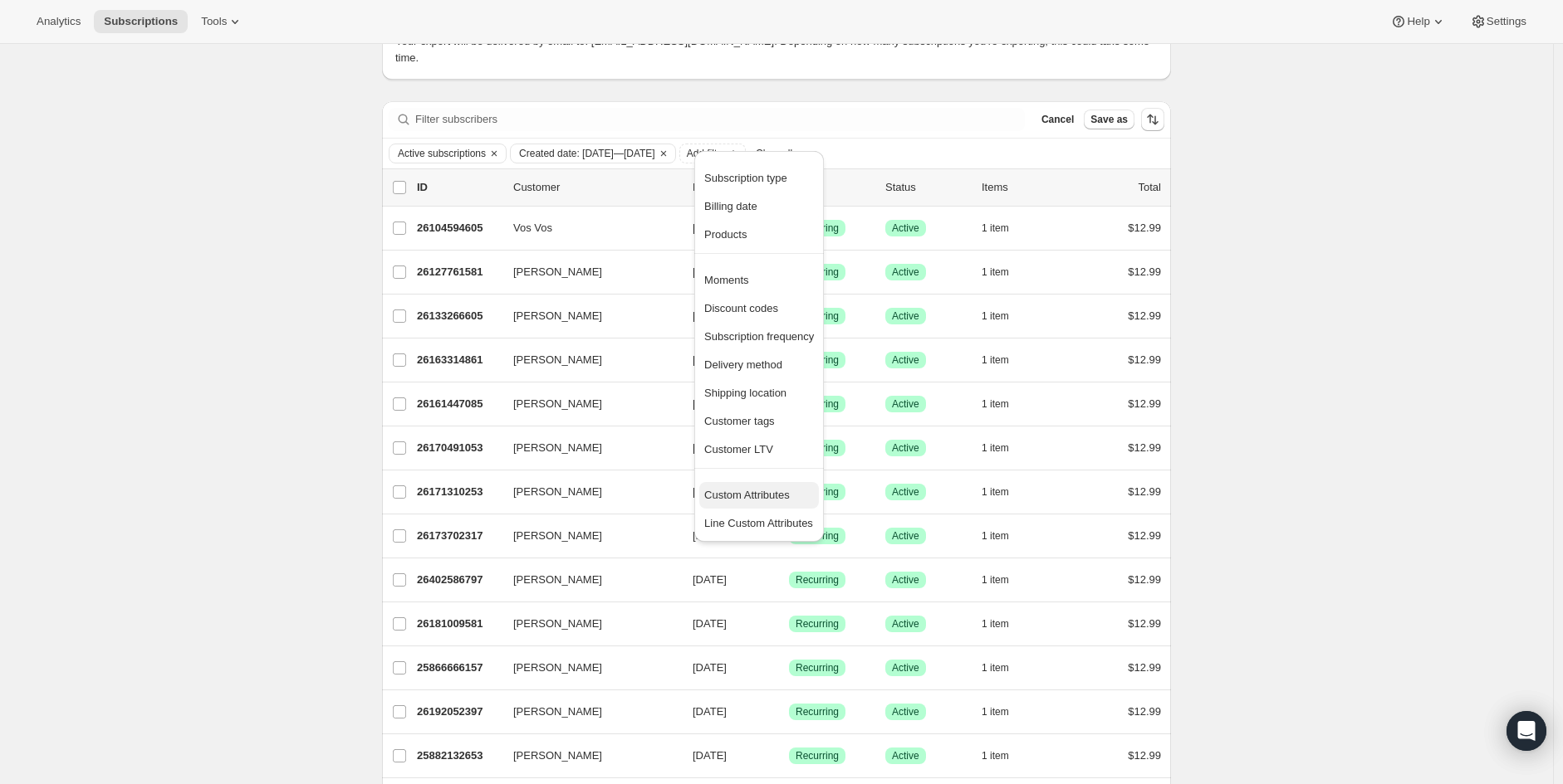
scroll to position [92, 0]
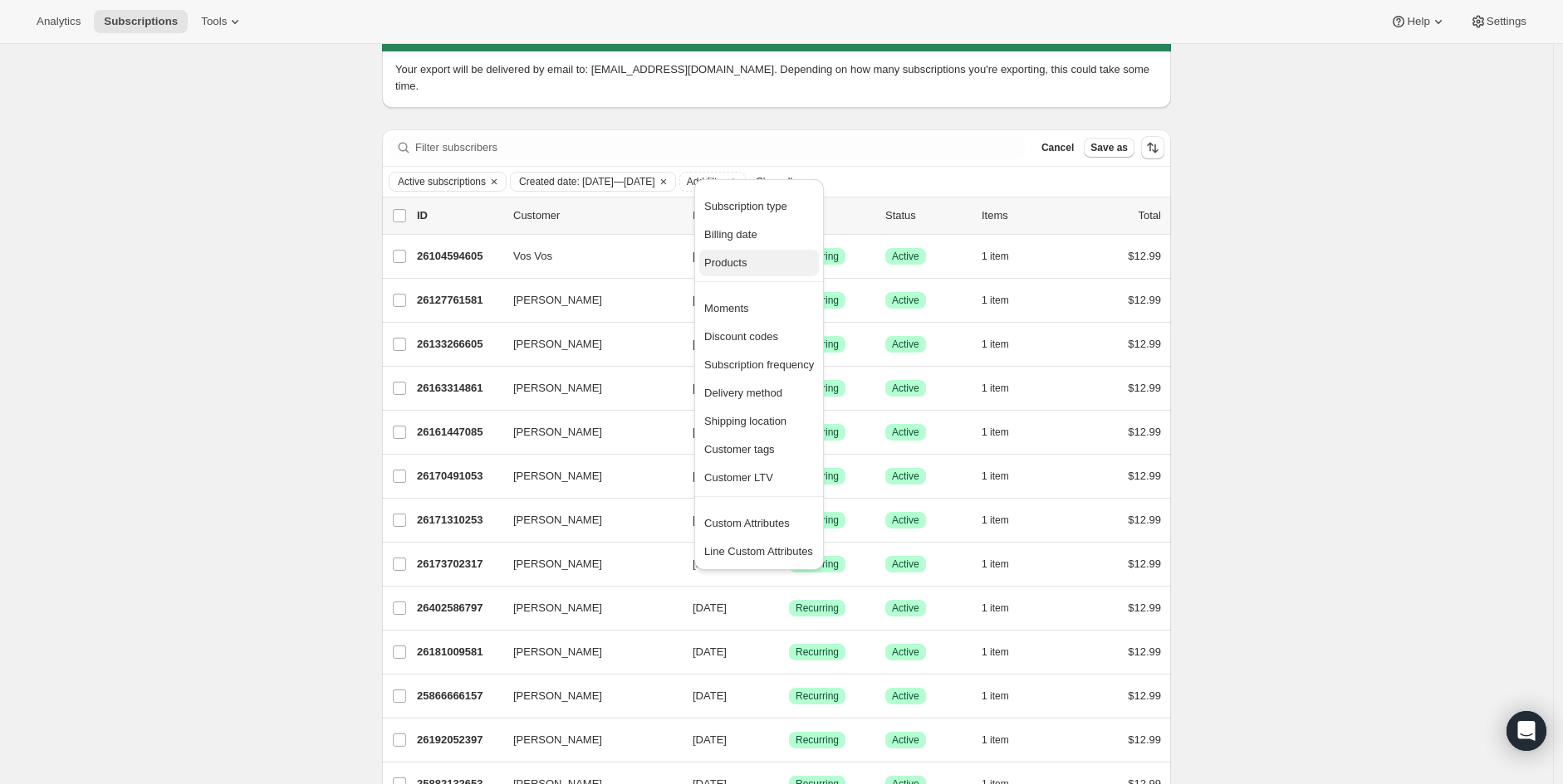
click at [734, 268] on span "Products" at bounding box center [725, 262] width 43 height 13
select select "only"
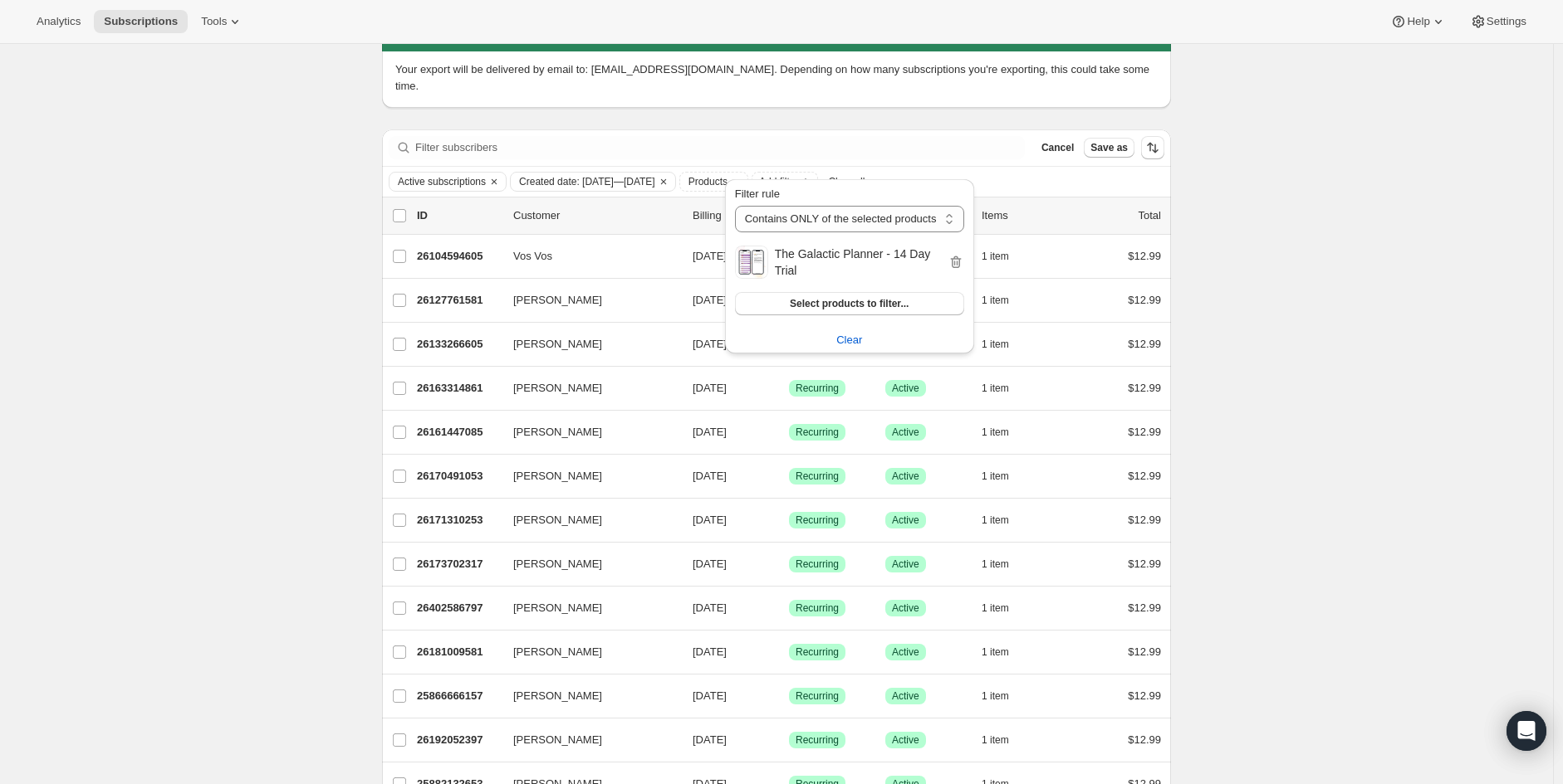
click at [725, 175] on span "Add filter" at bounding box center [706, 182] width 39 height 14
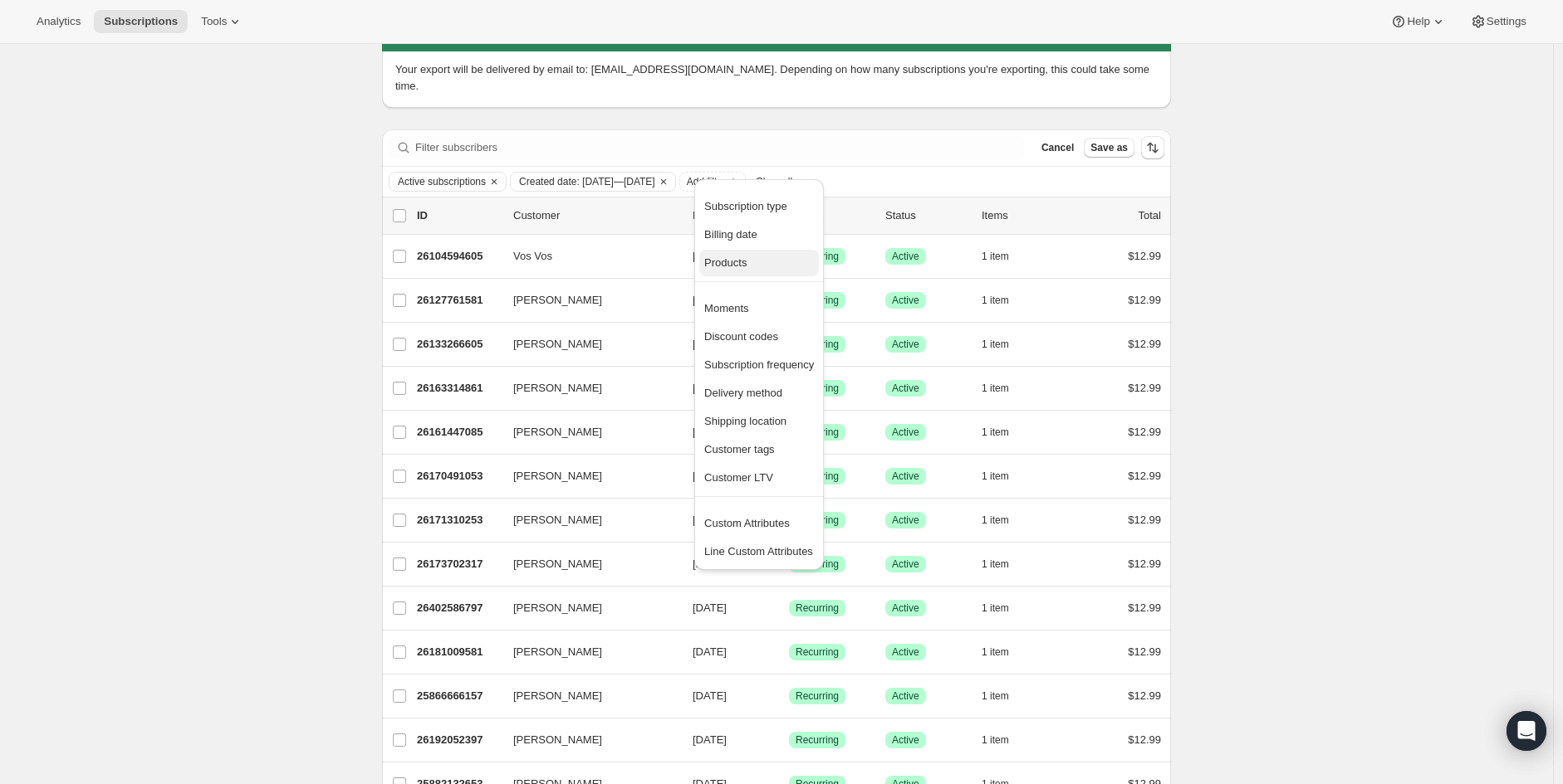
click at [755, 264] on span "Products" at bounding box center [758, 263] width 109 height 16
select select "only"
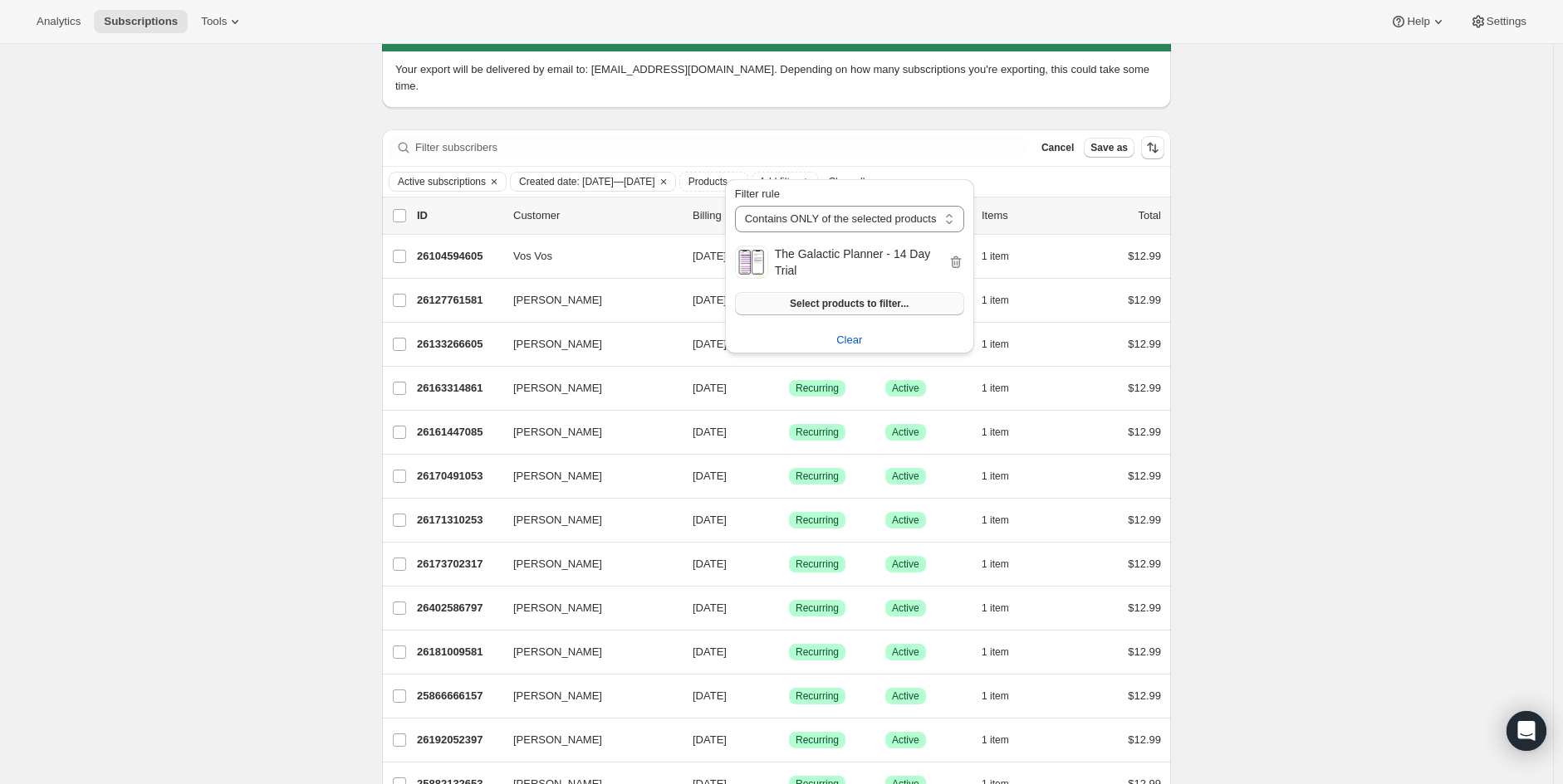
click at [833, 305] on span "Select products to filter..." at bounding box center [848, 304] width 119 height 14
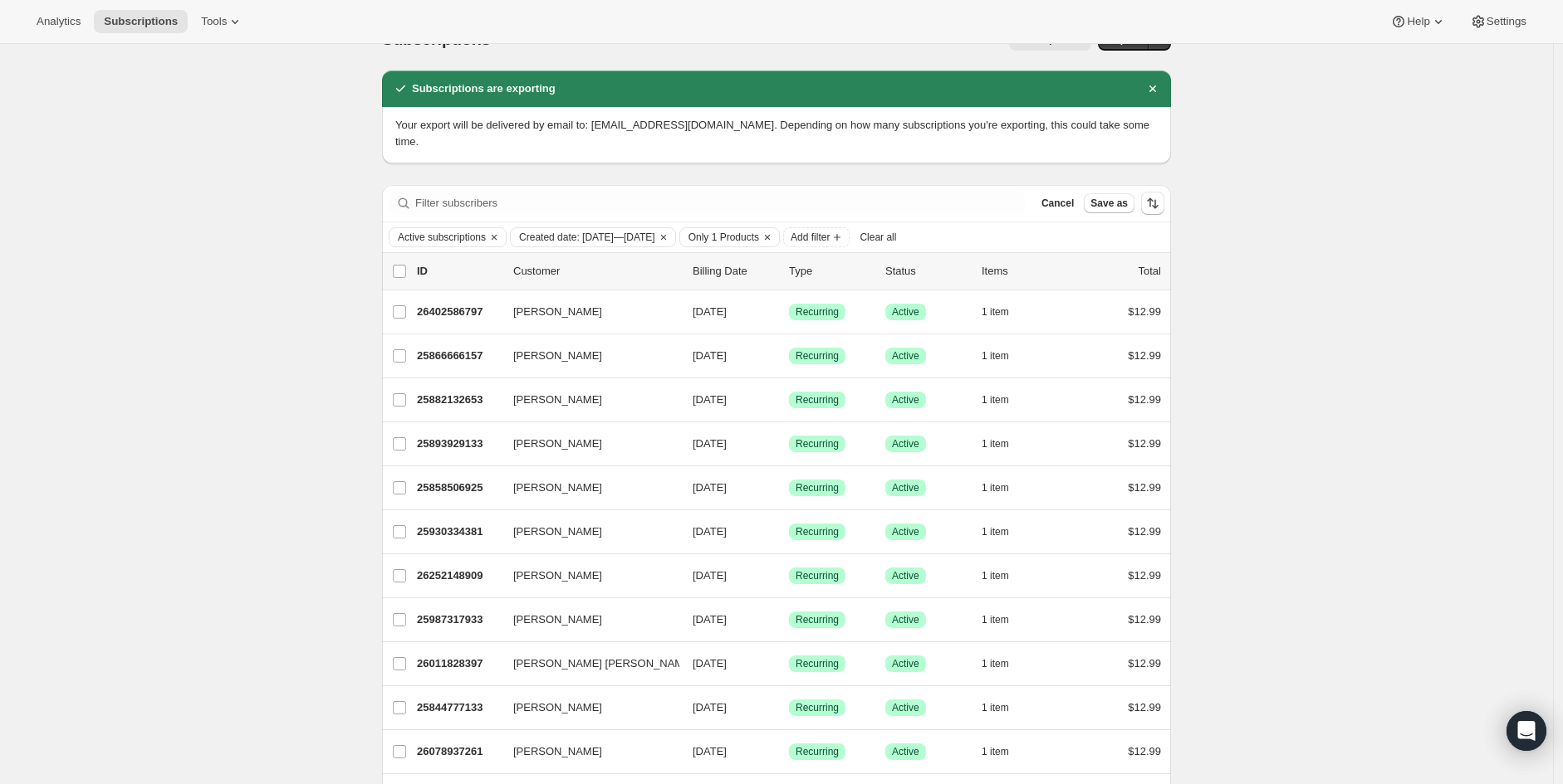
scroll to position [0, 0]
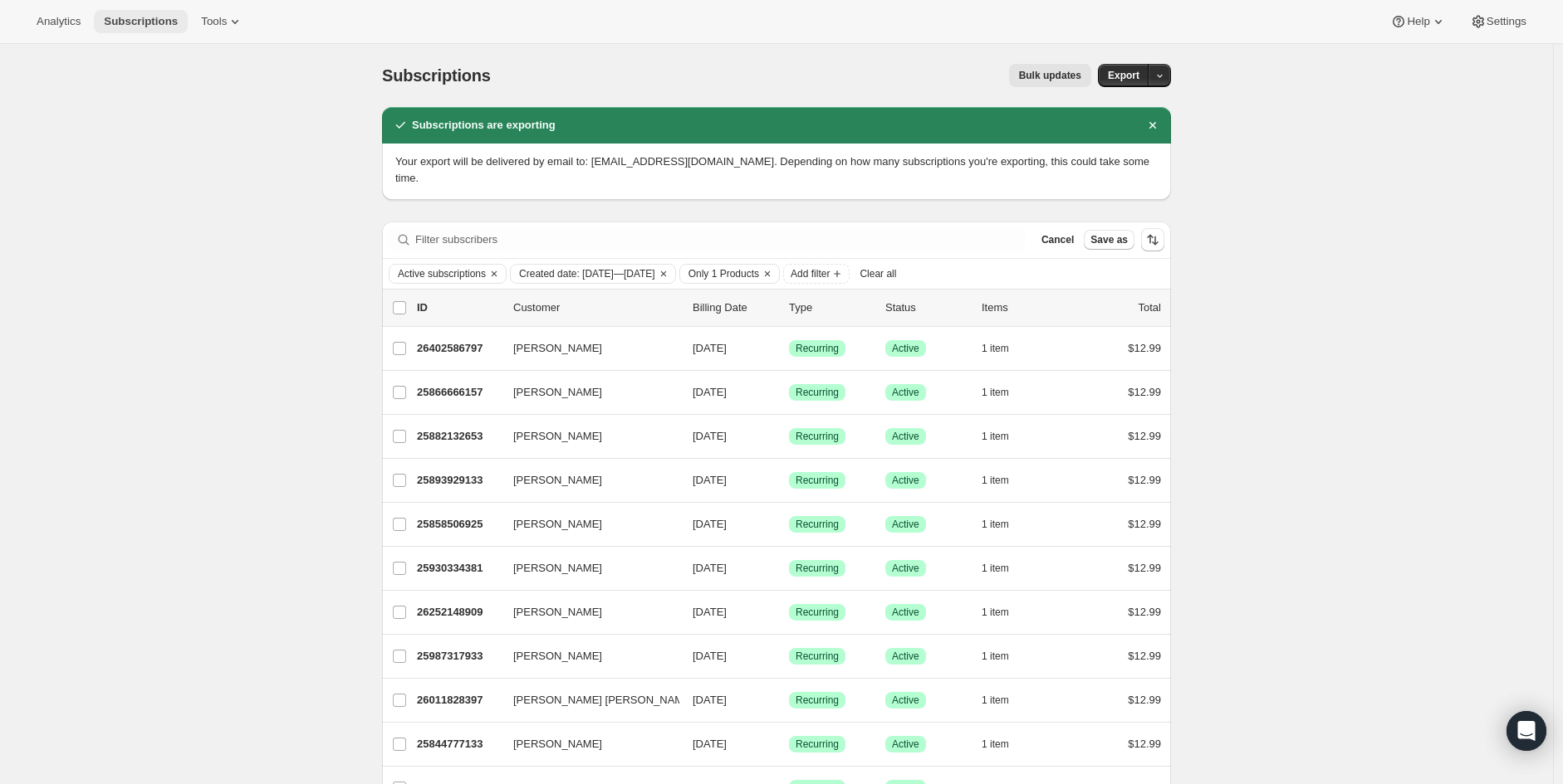
click at [120, 17] on span "Subscriptions" at bounding box center [140, 21] width 74 height 14
click at [1156, 126] on icon "Dismiss notification" at bounding box center [1152, 125] width 7 height 7
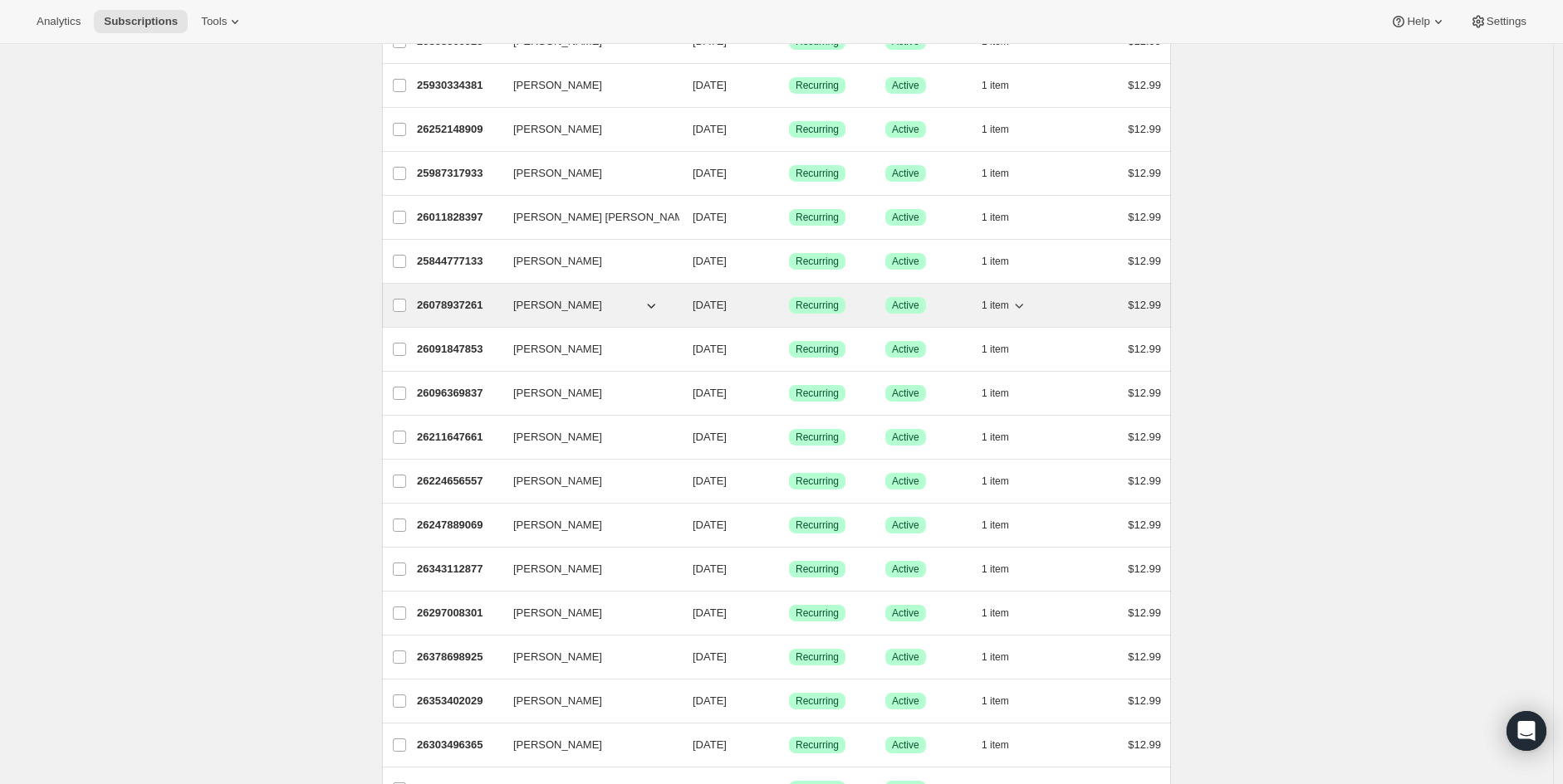
scroll to position [811, 0]
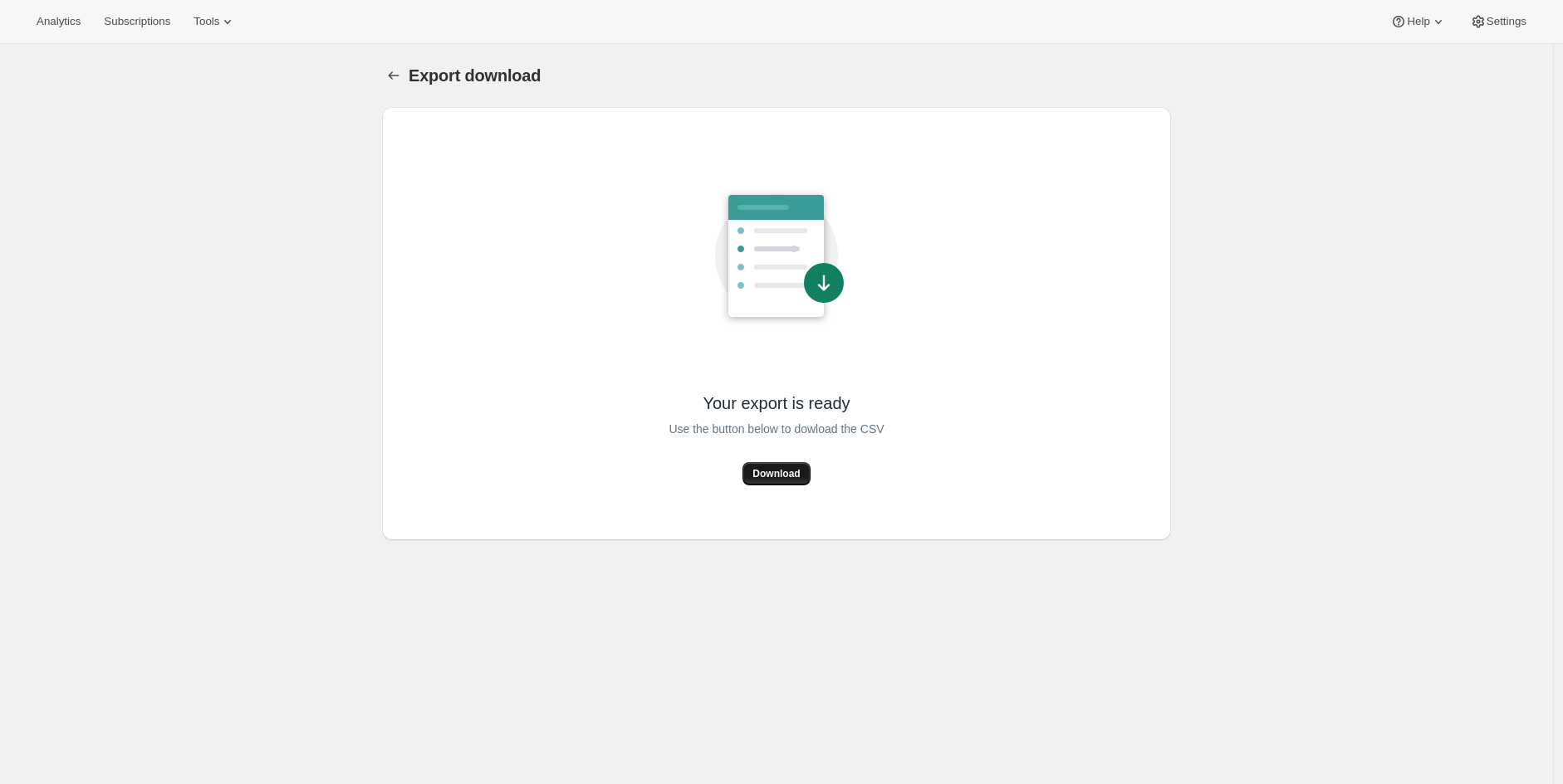
click at [784, 475] on span "Download" at bounding box center [776, 474] width 47 height 14
click at [461, 329] on div "Your export is ready Use the button below to dowload the CSV Download" at bounding box center [777, 323] width 762 height 407
